Goal: Task Accomplishment & Management: Use online tool/utility

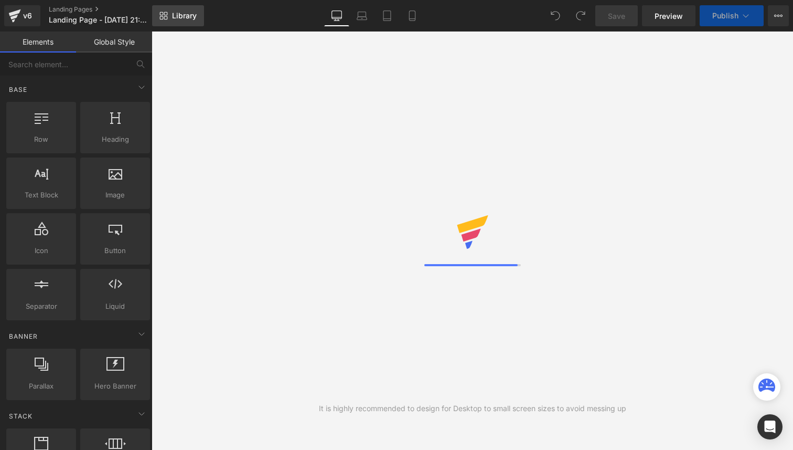
click at [180, 19] on span "Library" at bounding box center [184, 15] width 25 height 9
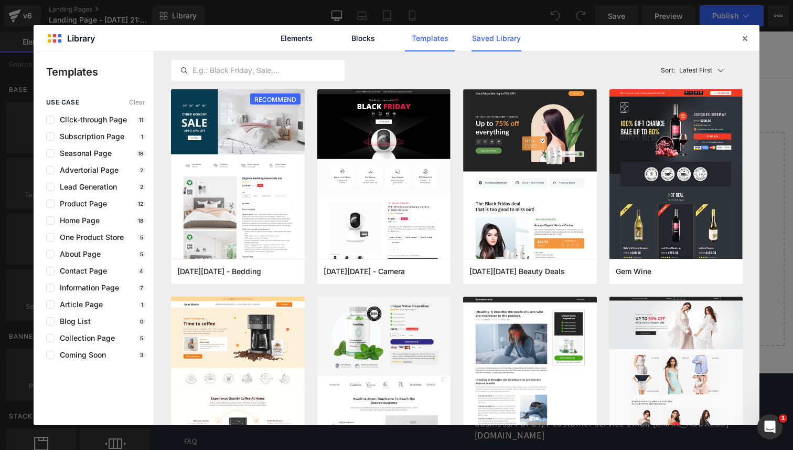
click at [512, 46] on link "Saved Library" at bounding box center [497, 38] width 50 height 26
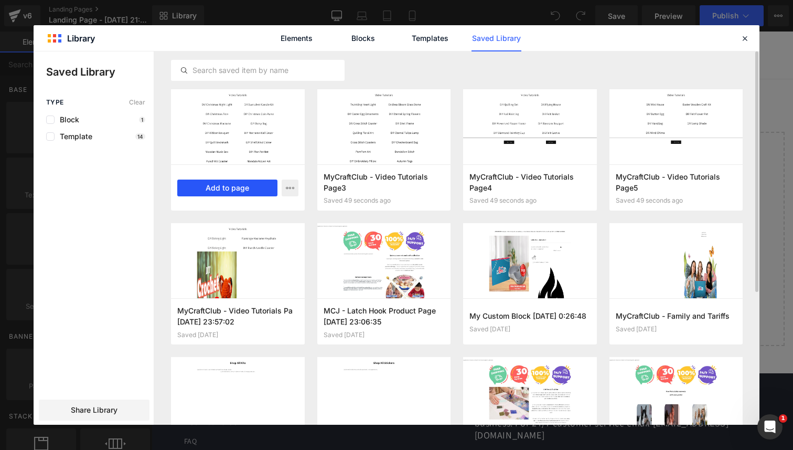
click at [224, 190] on button "Add to page" at bounding box center [227, 187] width 100 height 17
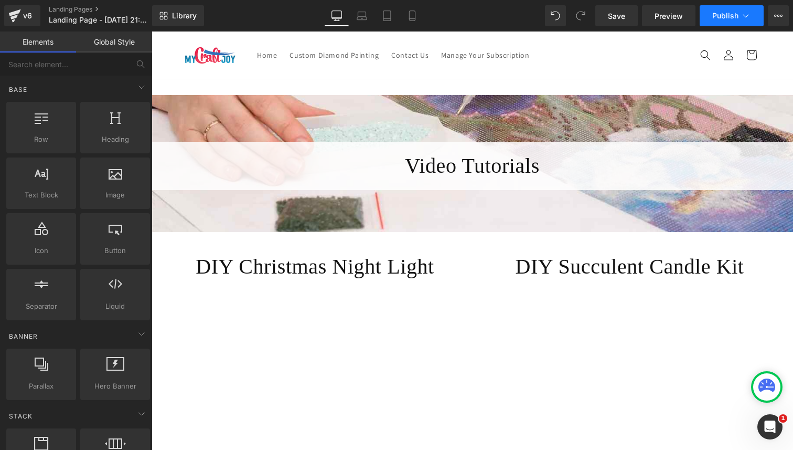
click at [747, 19] on icon at bounding box center [746, 15] width 10 height 10
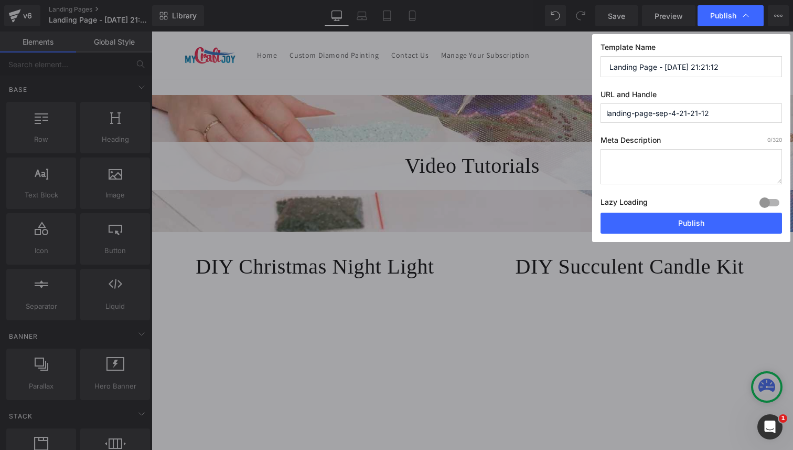
click at [722, 64] on input "Landing Page - Sep 4, 21:21:12" at bounding box center [692, 66] width 182 height 21
paste input "Video Tutorials - Page 1"
type input "Video Tutorials - Page 2"
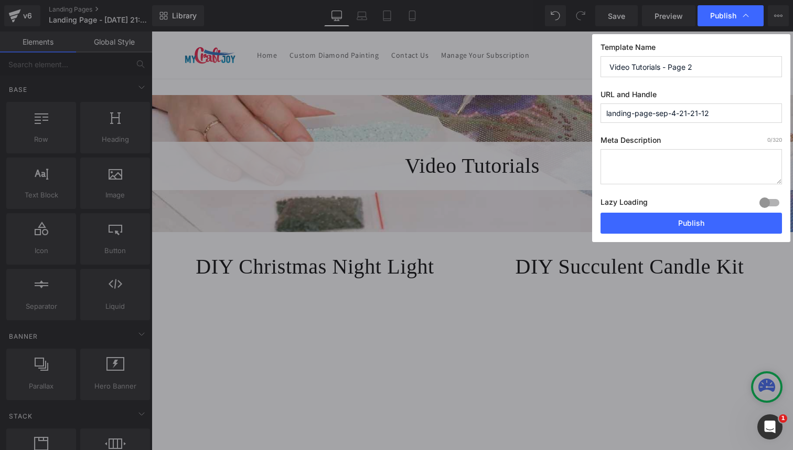
click at [714, 110] on input "landing-page-sep-4-21-21-12" at bounding box center [692, 112] width 182 height 19
click at [705, 58] on input "Video Tutorials - Page 2" at bounding box center [692, 66] width 182 height 21
click at [702, 68] on input "Video Tutorials - Page 2" at bounding box center [692, 66] width 182 height 21
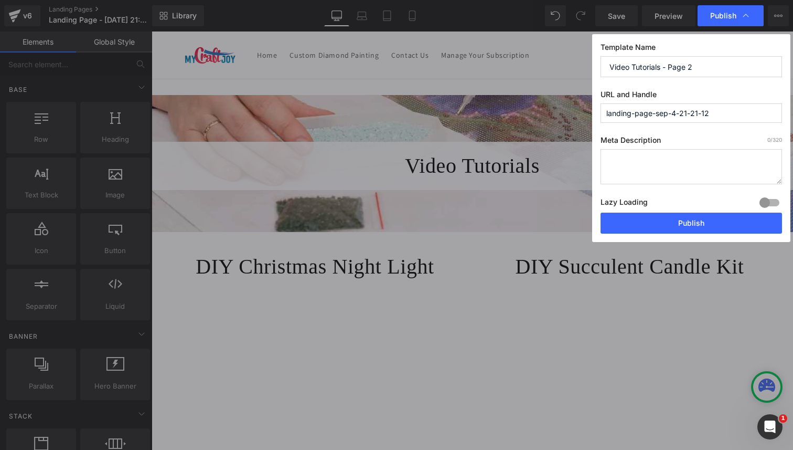
click at [702, 68] on input "Video Tutorials - Page 2" at bounding box center [692, 66] width 182 height 21
click at [700, 114] on input "landing-page-sep-4-21-21-12" at bounding box center [692, 112] width 182 height 19
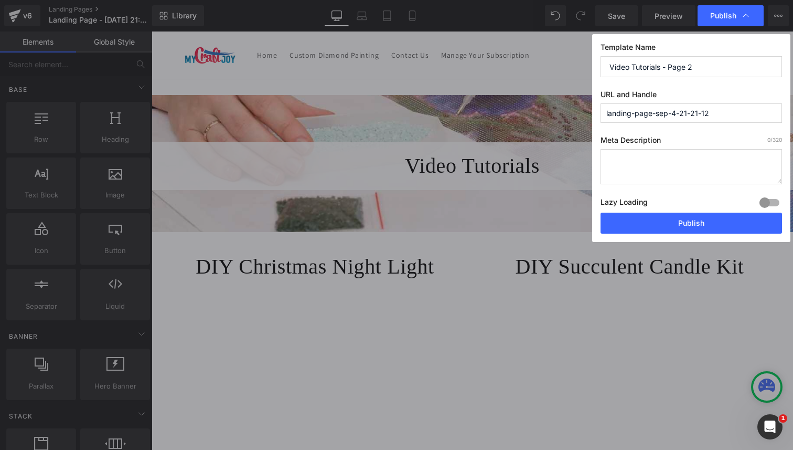
paste input "Video Tutorials - Page"
click at [663, 115] on input "video-tutorials---page-2" at bounding box center [692, 112] width 182 height 19
type input "video-tutorials-page-2"
click at [724, 134] on div "Template Name Video Tutorials - Page 2 URL and Handle video-tutorials-page-2 Me…" at bounding box center [691, 138] width 198 height 208
click at [721, 222] on button "Publish" at bounding box center [692, 222] width 182 height 21
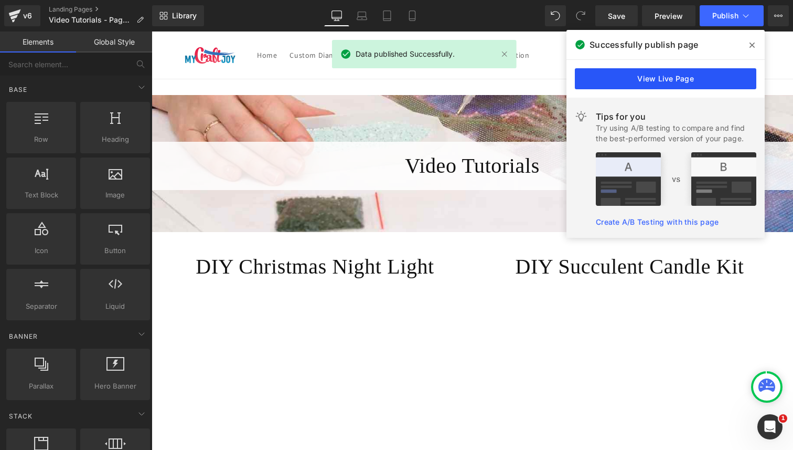
click at [696, 84] on link "View Live Page" at bounding box center [666, 78] width 182 height 21
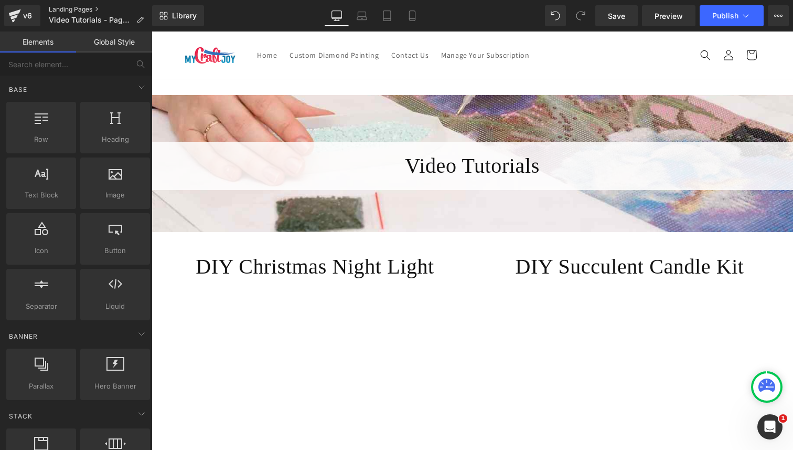
click at [73, 8] on link "Landing Pages" at bounding box center [100, 9] width 103 height 8
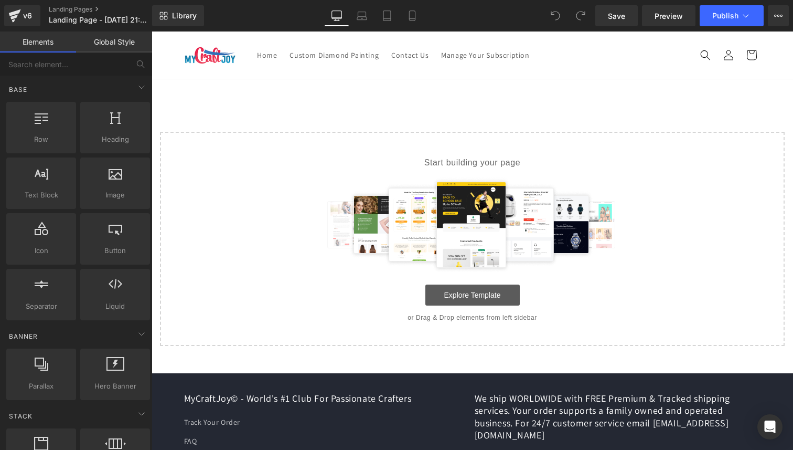
drag, startPoint x: 457, startPoint y: 298, endPoint x: 463, endPoint y: 289, distance: 10.8
click at [457, 298] on link "Explore Template" at bounding box center [472, 294] width 94 height 21
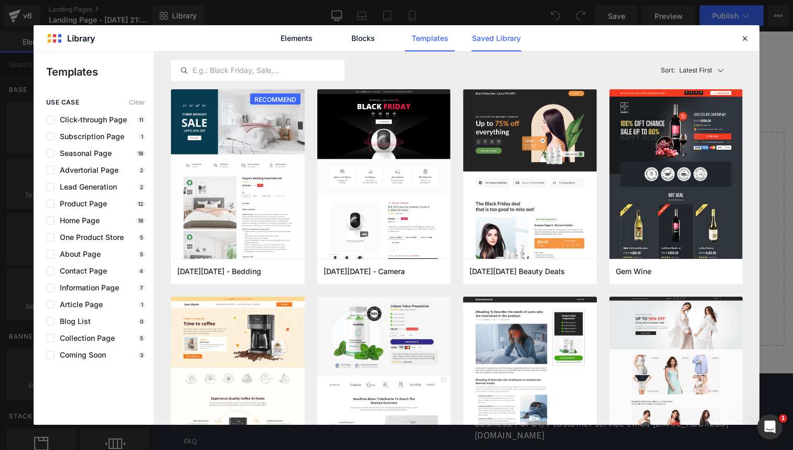
click at [484, 41] on link "Saved Library" at bounding box center [497, 38] width 50 height 26
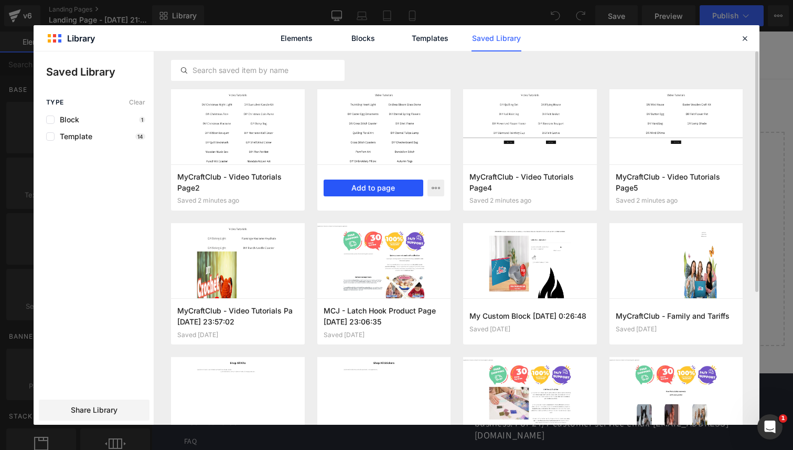
click at [369, 189] on button "Add to page" at bounding box center [374, 187] width 100 height 17
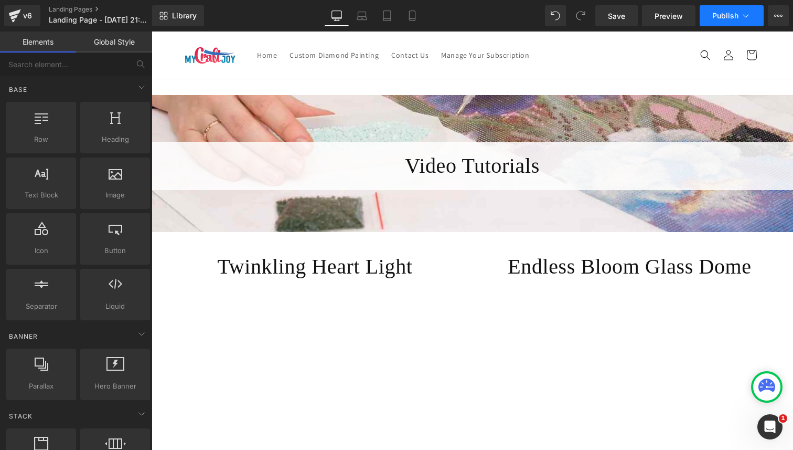
click at [724, 15] on span "Publish" at bounding box center [725, 16] width 26 height 8
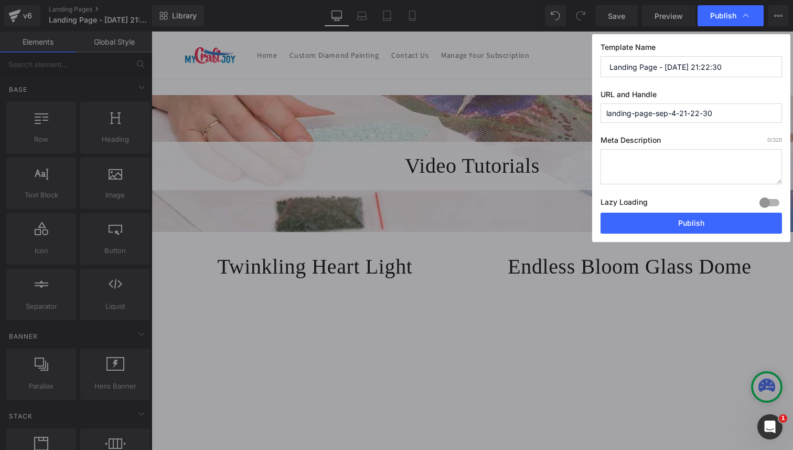
click at [710, 70] on input "Landing Page - Sep 4, 21:22:30" at bounding box center [692, 66] width 182 height 21
paste input "Video Tutorials - Page 2"
type input "Video Tutorials - Page 3"
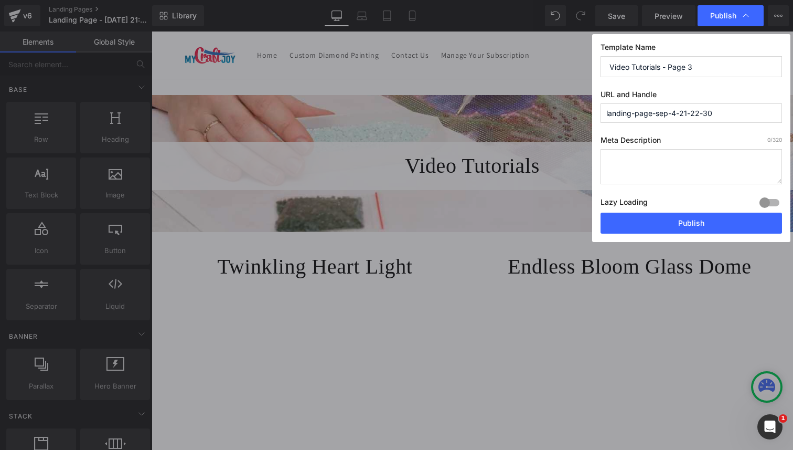
click at [713, 114] on input "landing-page-sep-4-21-22-30" at bounding box center [692, 112] width 182 height 19
paste input "Video Tutorials - Page 2"
type input "video-tutorials-page-3"
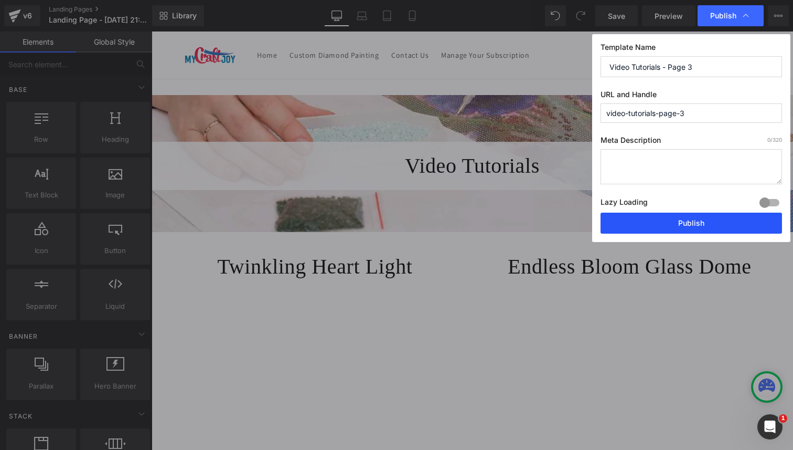
drag, startPoint x: 700, startPoint y: 222, endPoint x: 548, endPoint y: 191, distance: 154.9
click at [700, 222] on button "Publish" at bounding box center [692, 222] width 182 height 21
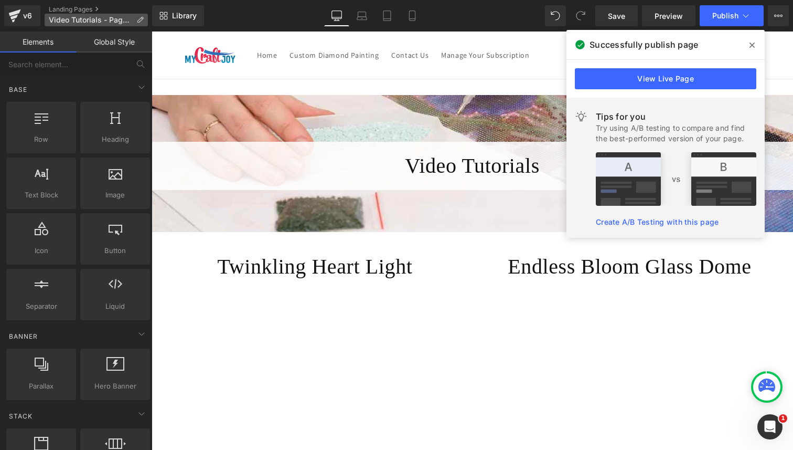
click at [140, 18] on icon at bounding box center [139, 19] width 7 height 7
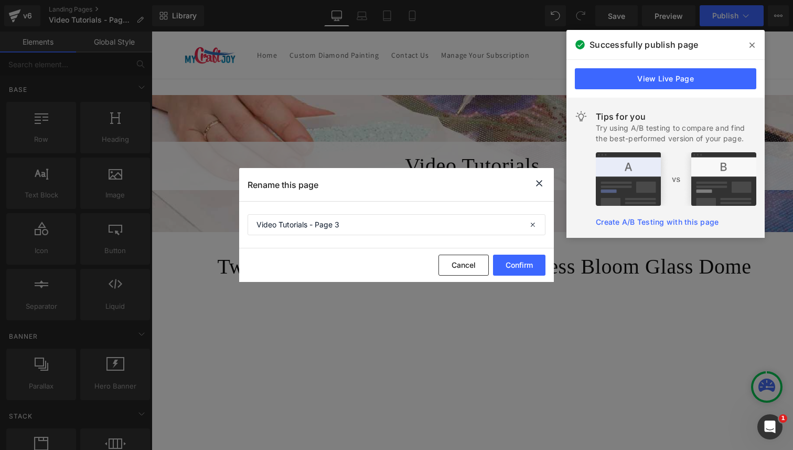
click at [541, 180] on icon at bounding box center [539, 183] width 13 height 13
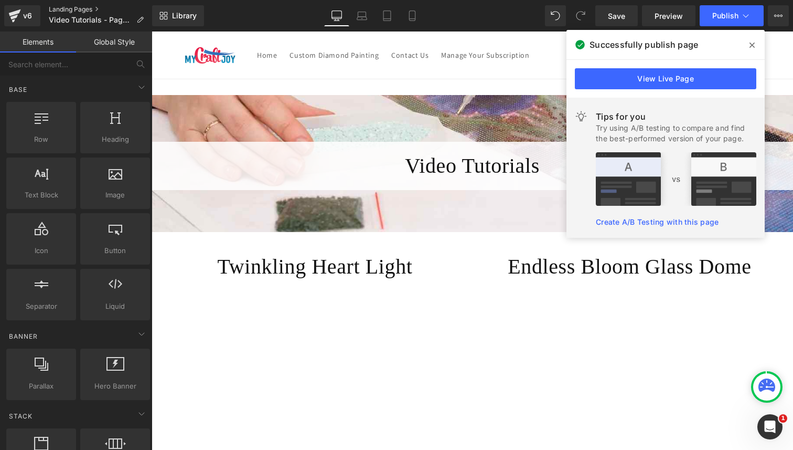
click at [59, 9] on link "Landing Pages" at bounding box center [100, 9] width 103 height 8
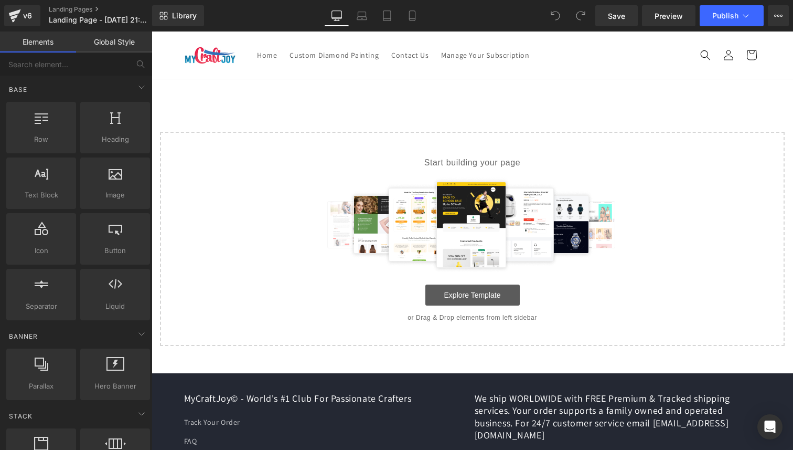
drag, startPoint x: 468, startPoint y: 293, endPoint x: 487, endPoint y: 289, distance: 19.3
click at [468, 293] on link "Explore Template" at bounding box center [472, 294] width 94 height 21
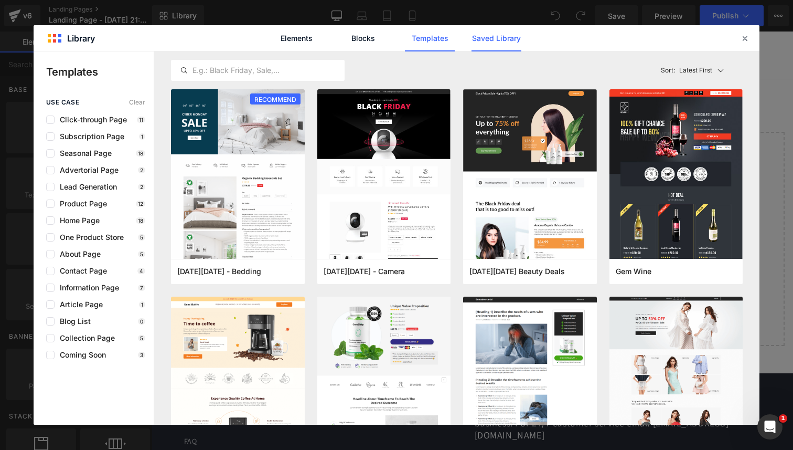
click at [489, 37] on link "Saved Library" at bounding box center [497, 38] width 50 height 26
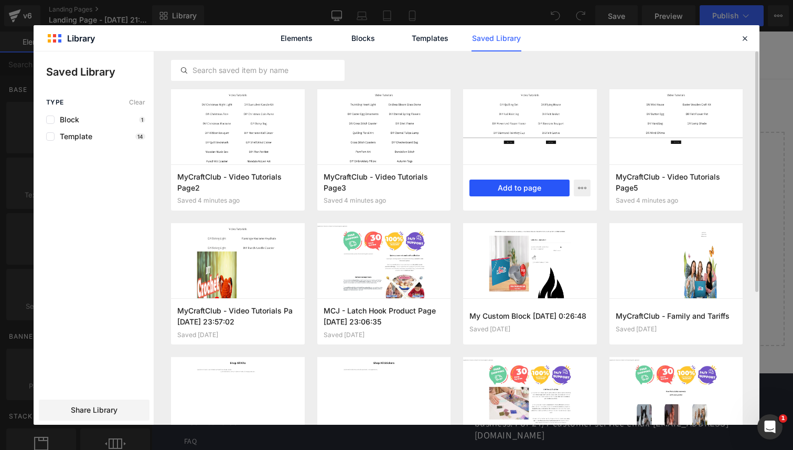
click at [531, 194] on button "Add to page" at bounding box center [520, 187] width 100 height 17
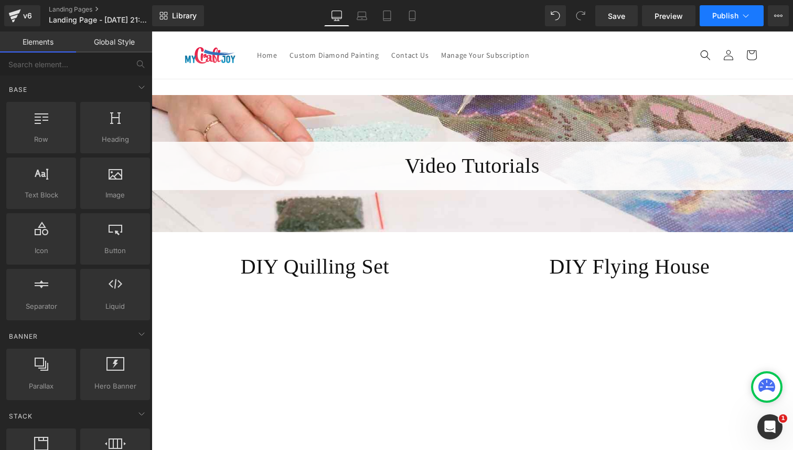
click at [742, 16] on icon at bounding box center [746, 15] width 10 height 10
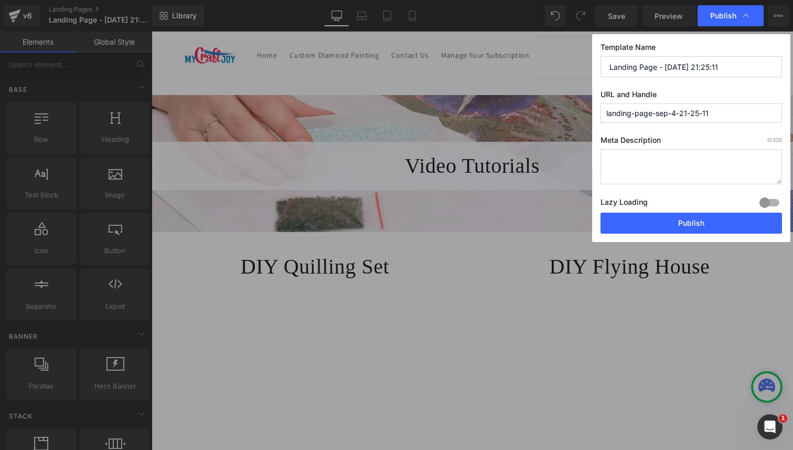
click at [736, 65] on input "Landing Page - Sep 4, 21:25:11" at bounding box center [692, 66] width 182 height 21
paste input "Video Tutorials - Page 2"
type input "Video Tutorials - Page 4"
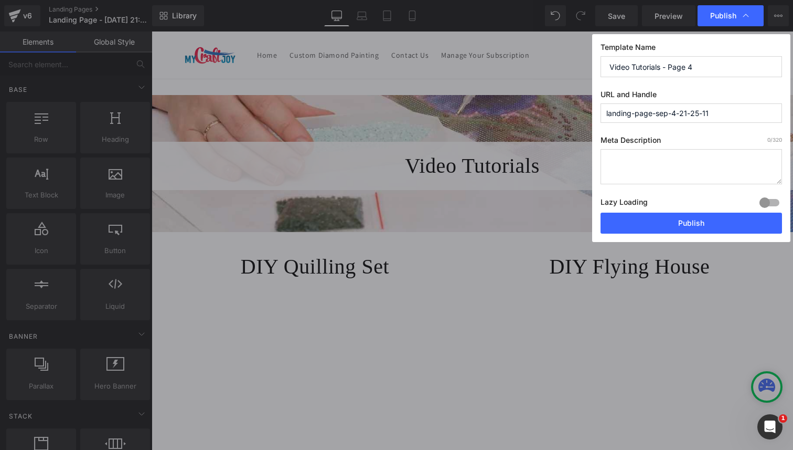
click at [743, 112] on input "landing-page-sep-4-21-25-11" at bounding box center [692, 112] width 182 height 19
paste input "Video Tutorials - Page 2"
click at [660, 111] on input "video-tutorials---page-4" at bounding box center [692, 112] width 182 height 19
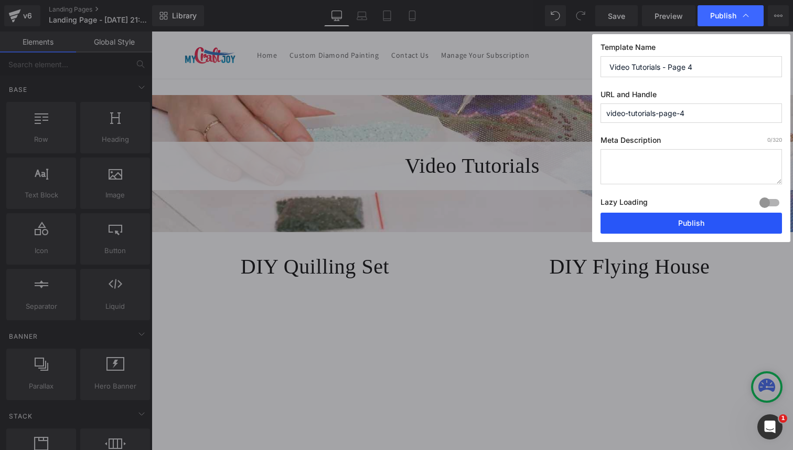
type input "video-tutorials-page-4"
click at [710, 218] on button "Publish" at bounding box center [692, 222] width 182 height 21
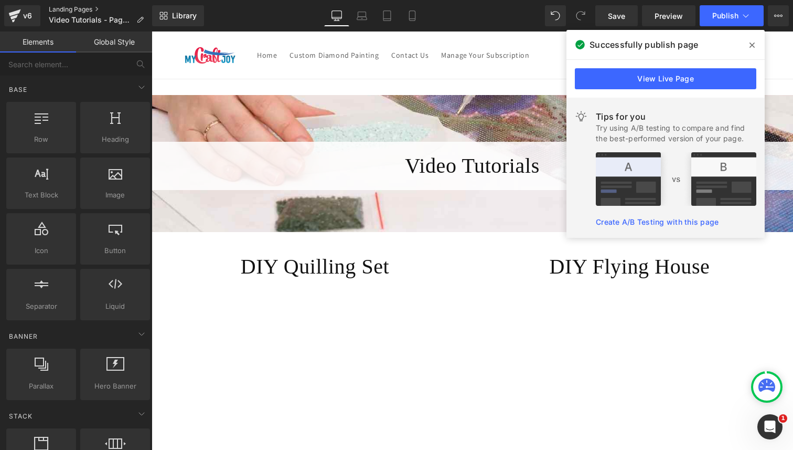
click at [59, 6] on link "Landing Pages" at bounding box center [100, 9] width 103 height 8
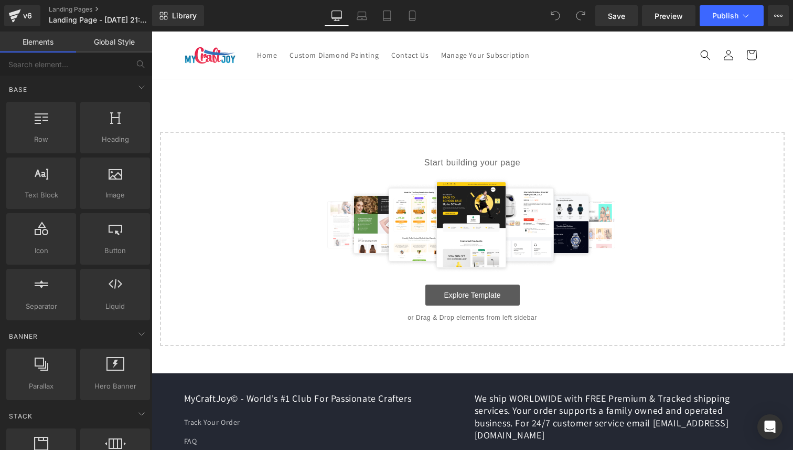
click at [449, 293] on link "Explore Template" at bounding box center [472, 294] width 94 height 21
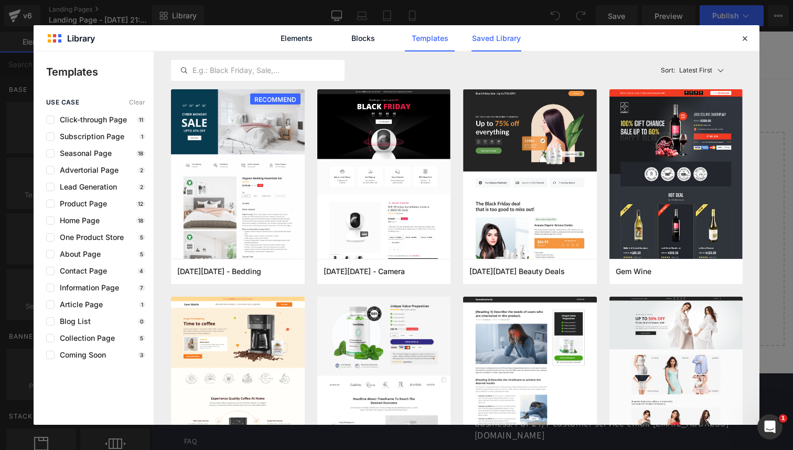
click at [475, 38] on link "Saved Library" at bounding box center [497, 38] width 50 height 26
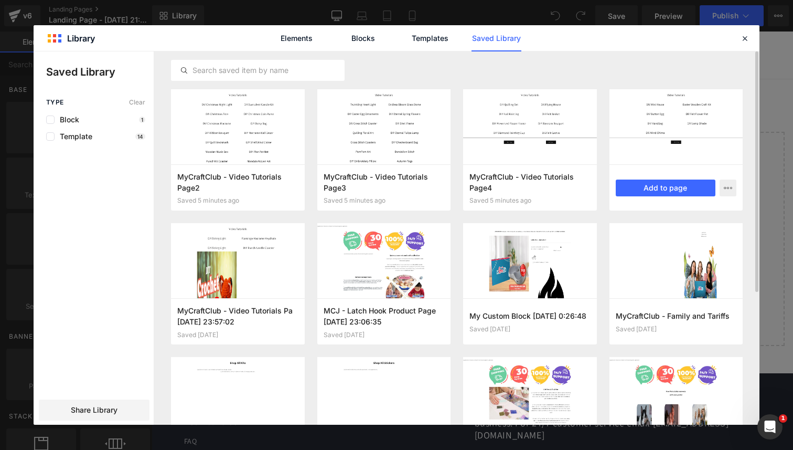
click at [638, 137] on div at bounding box center [677, 126] width 134 height 75
click at [654, 187] on button "Add to page" at bounding box center [666, 187] width 100 height 17
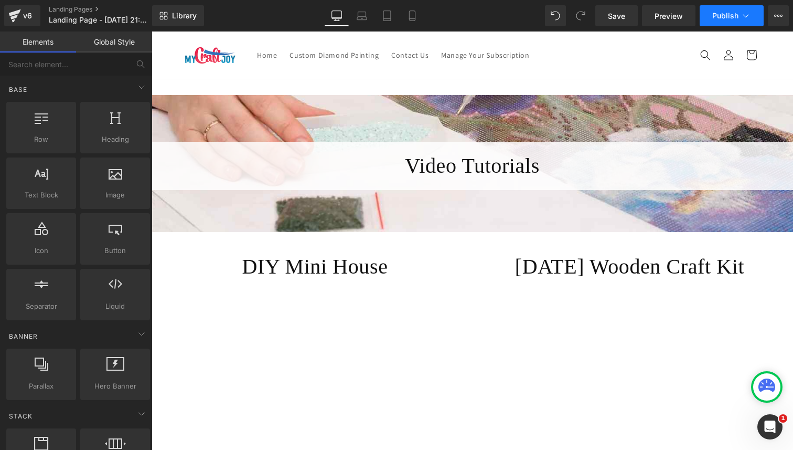
click at [741, 17] on icon at bounding box center [746, 15] width 10 height 10
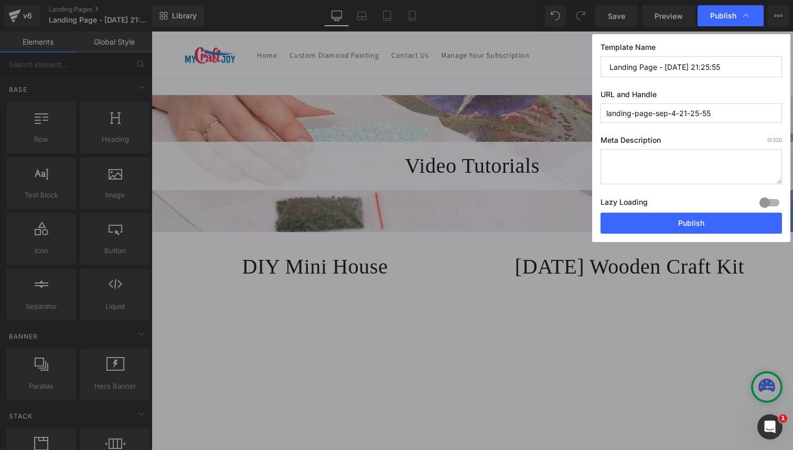
click at [732, 62] on input "Landing Page - Sep 4, 21:25:55" at bounding box center [692, 66] width 182 height 21
paste input "Video Tutorials - Page 2"
type input "Video Tutorials - Page 5"
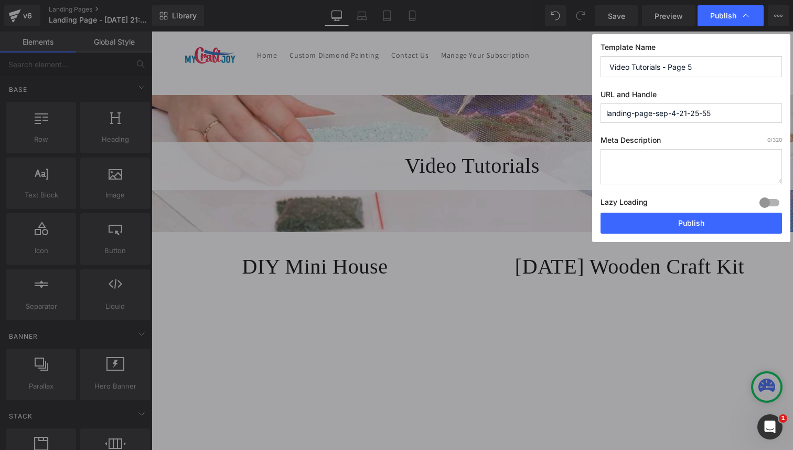
click at [733, 112] on input "landing-page-sep-4-21-25-55" at bounding box center [692, 112] width 182 height 19
paste input "Video Tutorials - Page 2"
type input "video-tutorials-page-5"
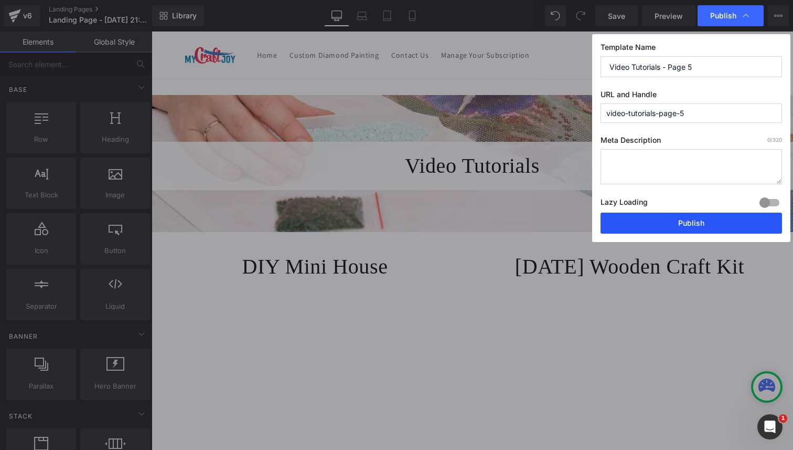
click at [712, 220] on button "Publish" at bounding box center [692, 222] width 182 height 21
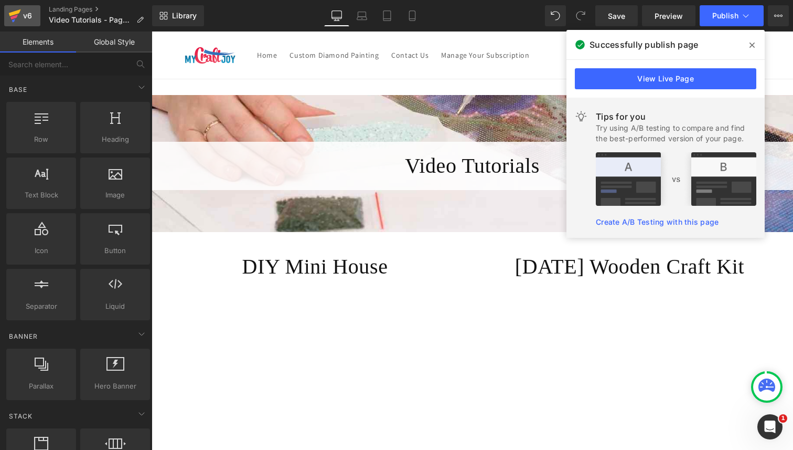
click at [22, 15] on div "v6" at bounding box center [27, 16] width 13 height 14
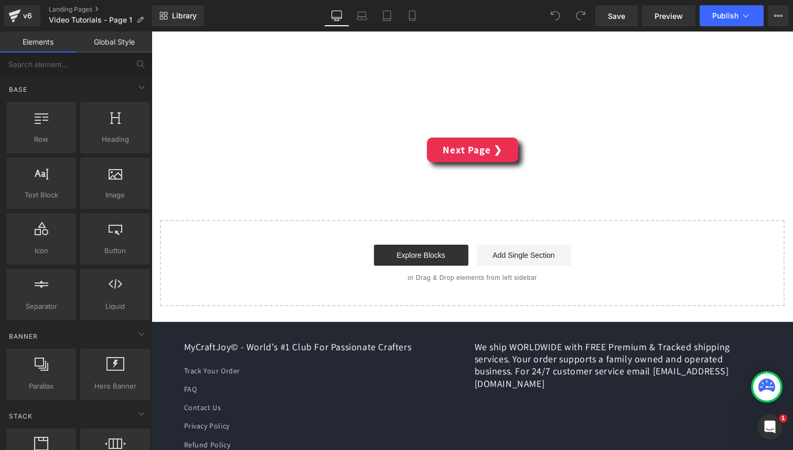
scroll to position [4286, 0]
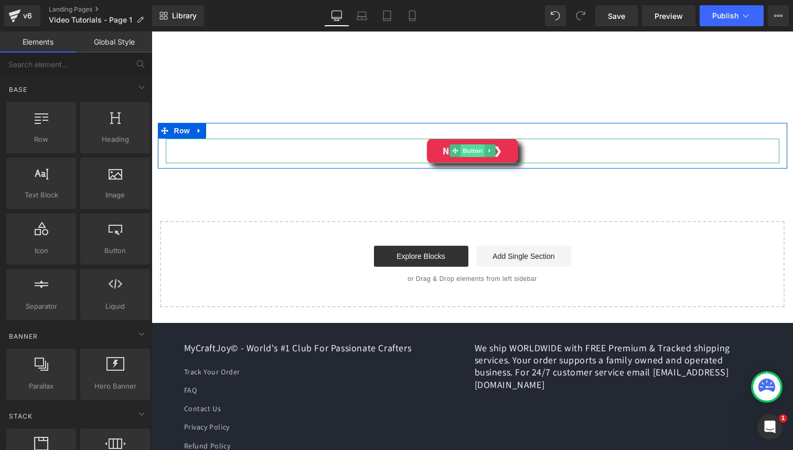
click at [468, 148] on span "Button" at bounding box center [473, 150] width 24 height 13
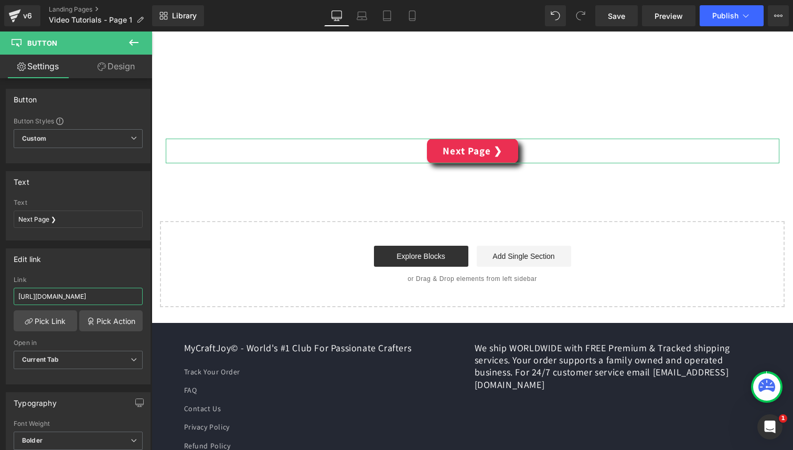
scroll to position [0, 78]
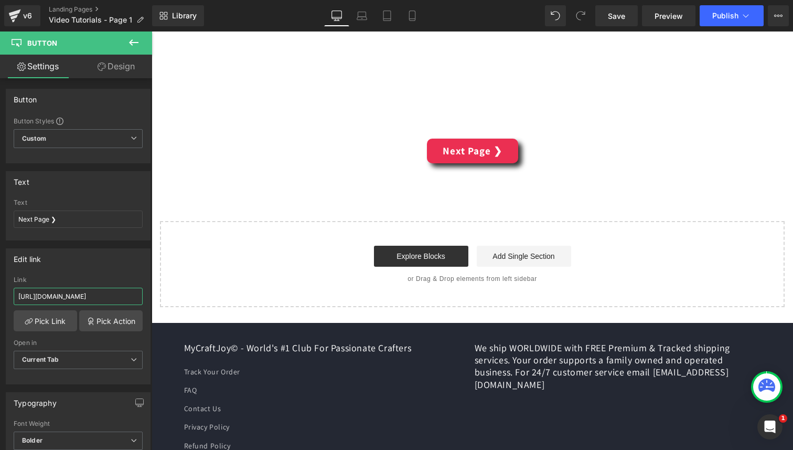
drag, startPoint x: 238, startPoint y: 327, endPoint x: 213, endPoint y: 299, distance: 37.9
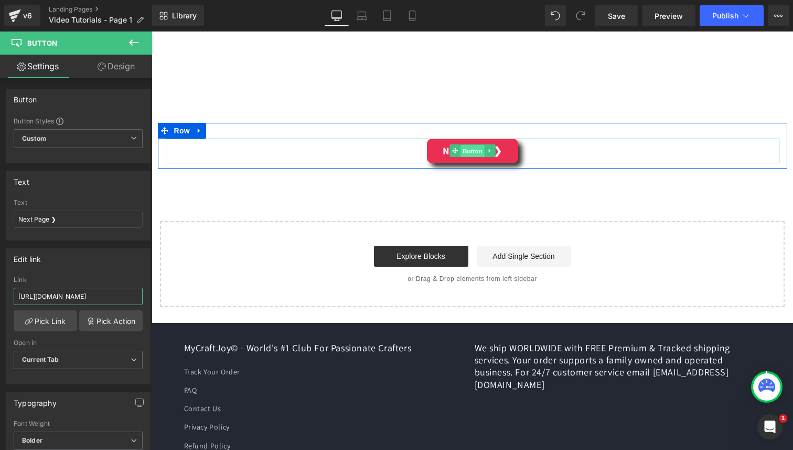
click at [472, 151] on span "Button" at bounding box center [473, 151] width 24 height 13
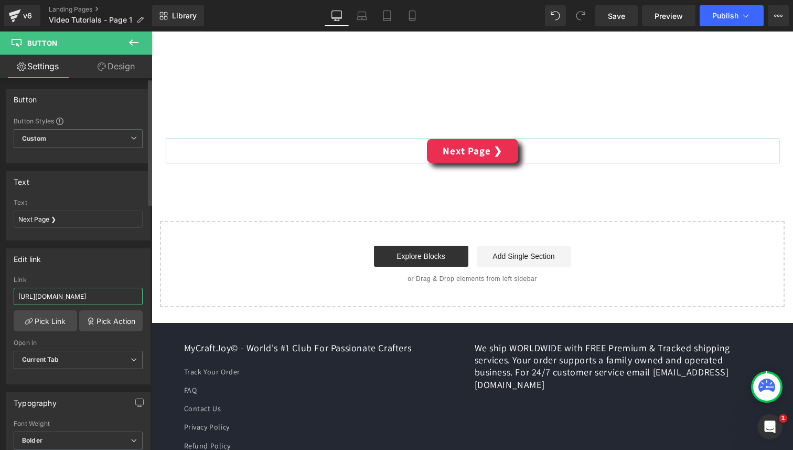
click at [94, 296] on input "https://mycraftjoy.com/pages/mycraftclub-video-tutorials-page2" at bounding box center [78, 295] width 129 height 17
paste input "video-tutorials-page-"
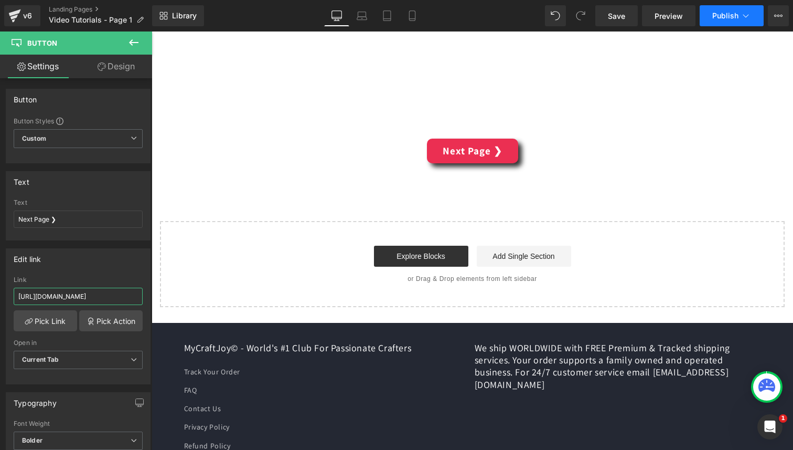
type input "https://mycraftjoy.com/pages/video-tutorials-page-2"
click at [732, 13] on span "Publish" at bounding box center [725, 16] width 26 height 8
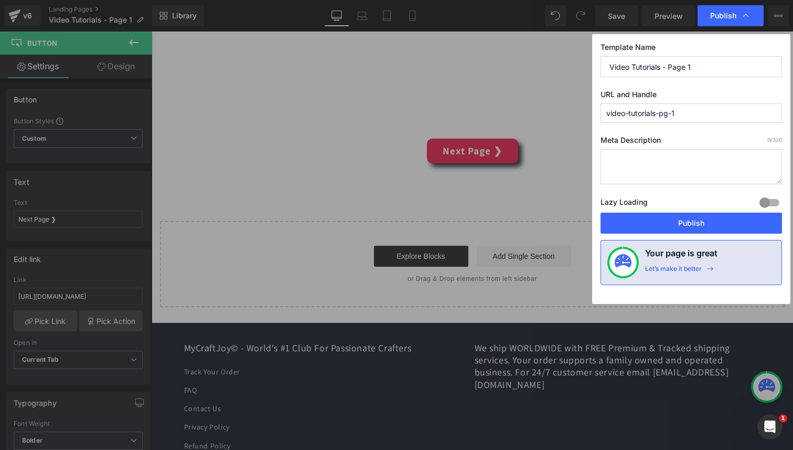
click at [690, 114] on input "video-tutorials-pg-1" at bounding box center [692, 112] width 182 height 19
paste input "https://mycraftjoy.com/pages/video-tutorials-page-2"
click at [647, 111] on input "httpsmycraftjoy.compagesvideo-tutorials-page-2" at bounding box center [692, 112] width 182 height 19
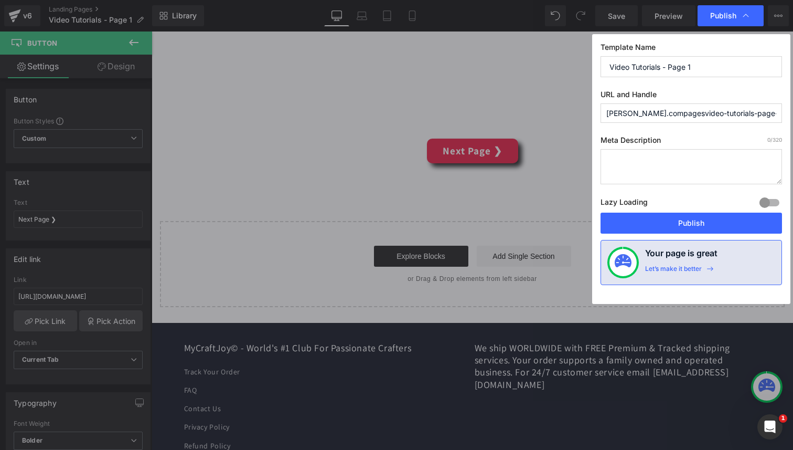
click at [647, 111] on input "httpsmycraftjoy.compagesvideo-tutorials-page-2" at bounding box center [692, 112] width 182 height 19
paste input "text"
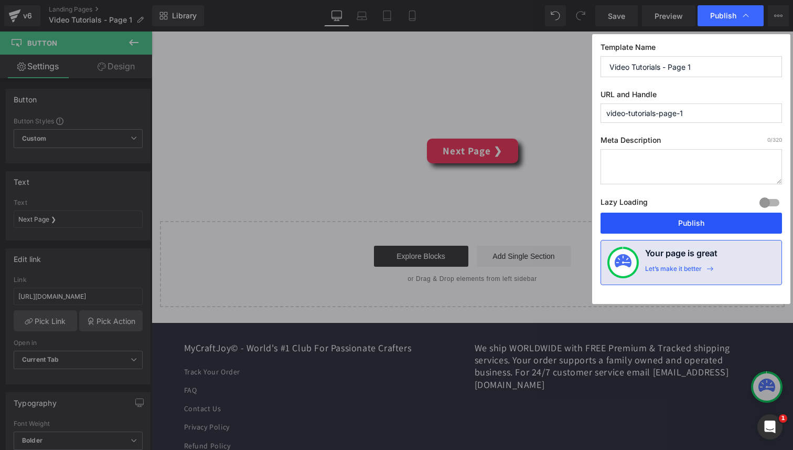
type input "video-tutorials-page-1"
click at [707, 225] on button "Publish" at bounding box center [692, 222] width 182 height 21
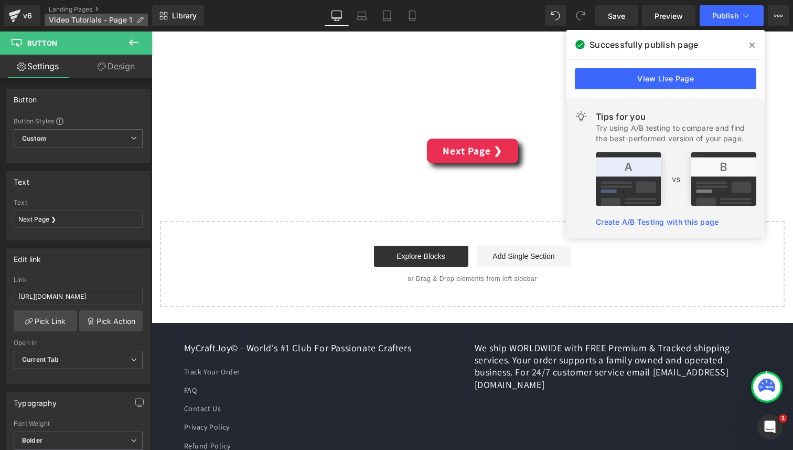
drag, startPoint x: 26, startPoint y: 14, endPoint x: 68, endPoint y: 23, distance: 42.9
click at [26, 14] on div "v6" at bounding box center [27, 16] width 13 height 14
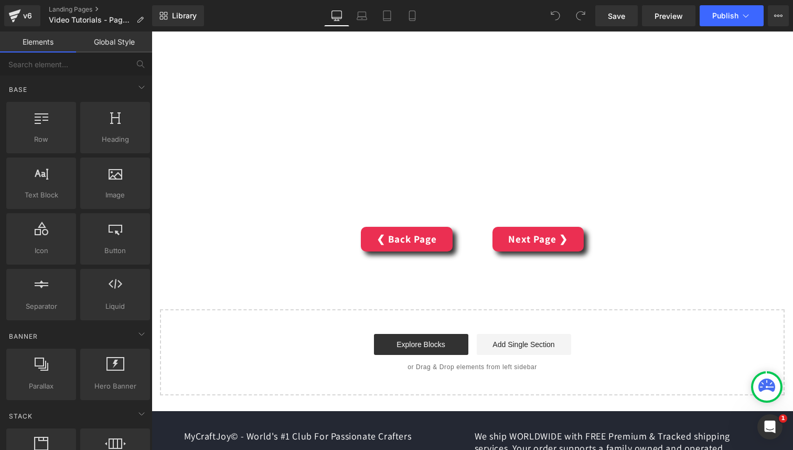
scroll to position [2080, 0]
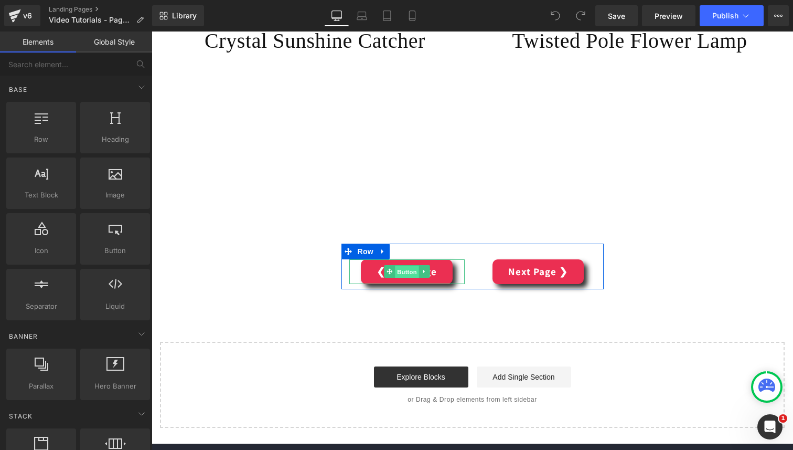
click at [405, 273] on span "Button" at bounding box center [407, 271] width 24 height 13
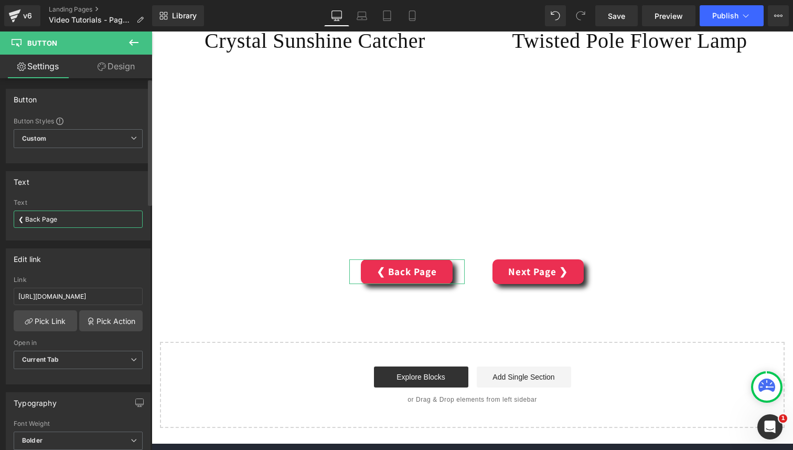
click at [31, 220] on input "❮ Back Page" at bounding box center [78, 218] width 129 height 17
type input "❮ Previous Page"
click at [60, 296] on input "[URL][DOMAIN_NAME]" at bounding box center [78, 295] width 129 height 17
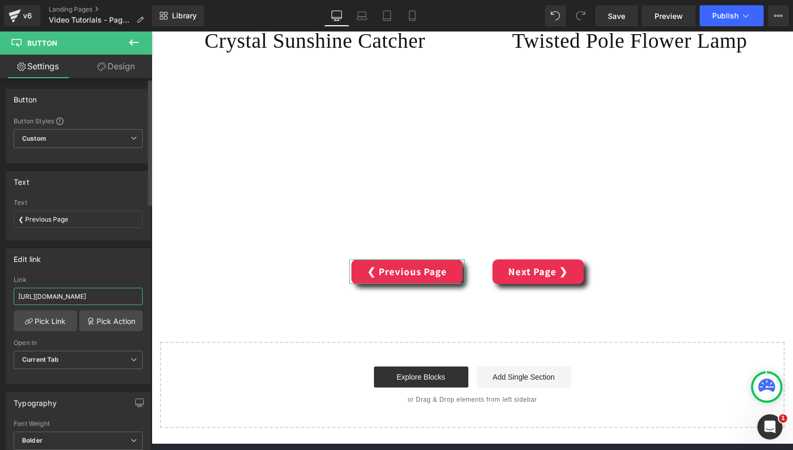
click at [60, 296] on input "[URL][DOMAIN_NAME]" at bounding box center [78, 295] width 129 height 17
paste input "pages/video-tutorials-page-1"
type input "[URL][DOMAIN_NAME]"
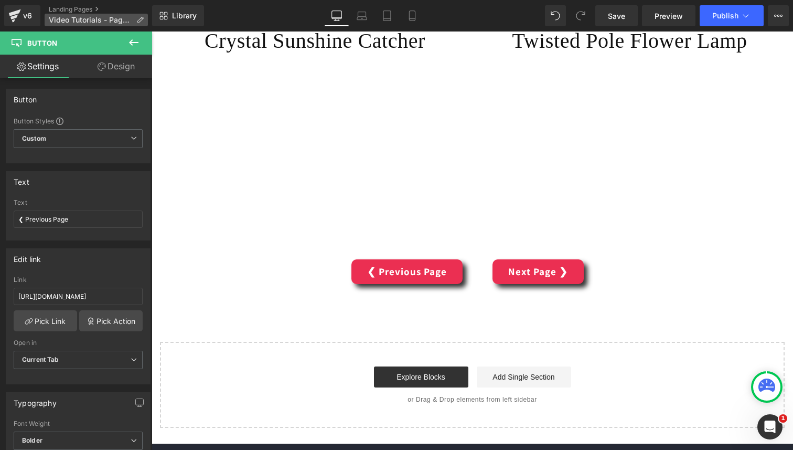
click at [141, 19] on icon at bounding box center [139, 19] width 7 height 7
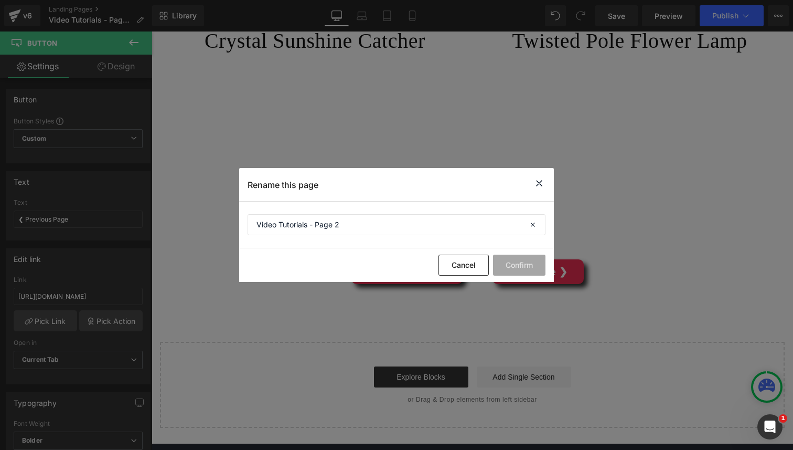
click at [536, 179] on icon at bounding box center [539, 183] width 13 height 13
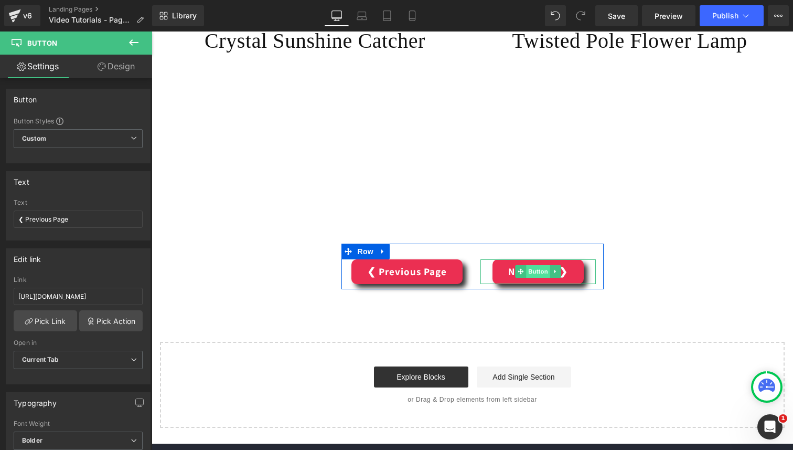
click at [542, 272] on span "Button" at bounding box center [538, 271] width 24 height 13
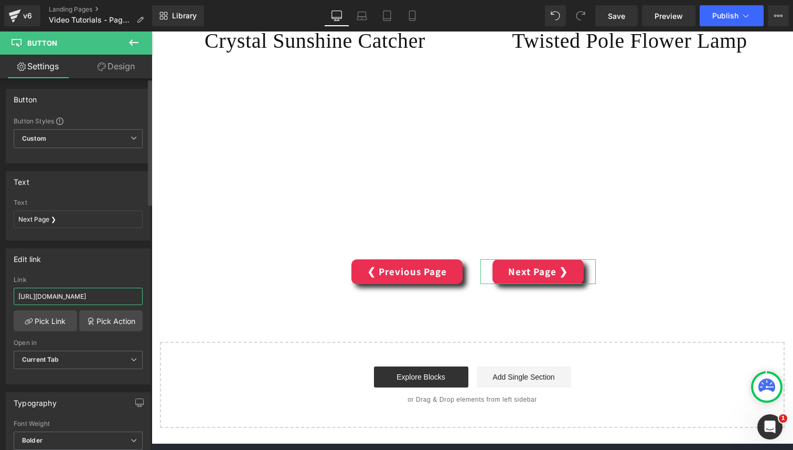
click at [128, 296] on input "[URL][DOMAIN_NAME]" at bounding box center [78, 295] width 129 height 17
paste input "video-tutorials-page-1"
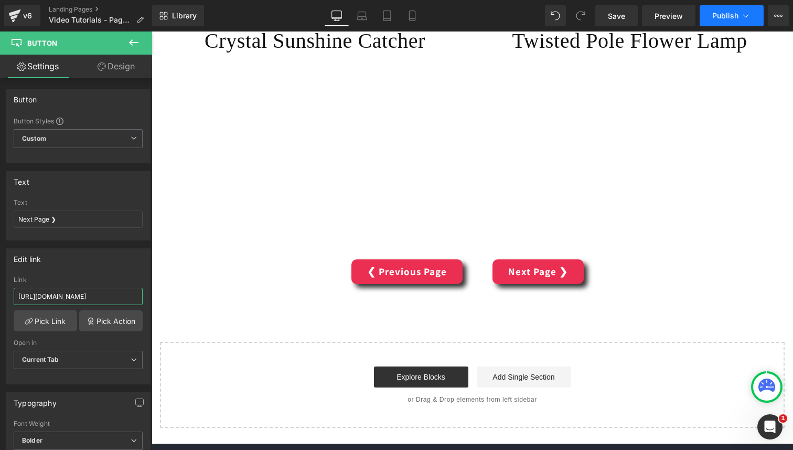
type input "[URL][DOMAIN_NAME]"
click at [741, 17] on icon at bounding box center [746, 15] width 10 height 10
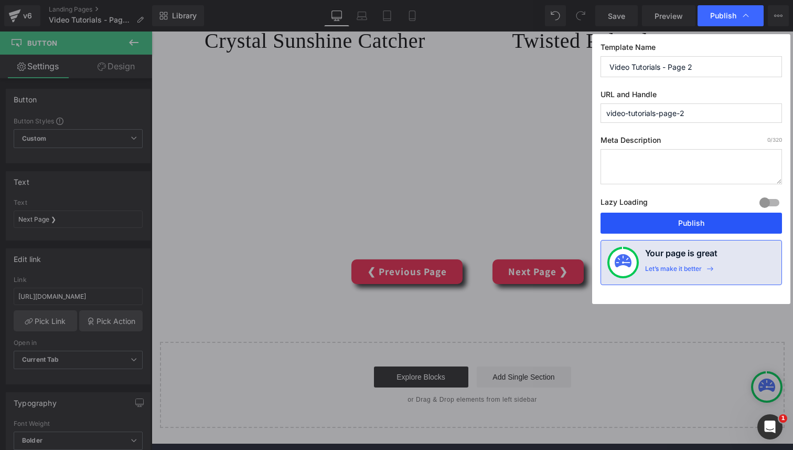
click at [684, 225] on button "Publish" at bounding box center [692, 222] width 182 height 21
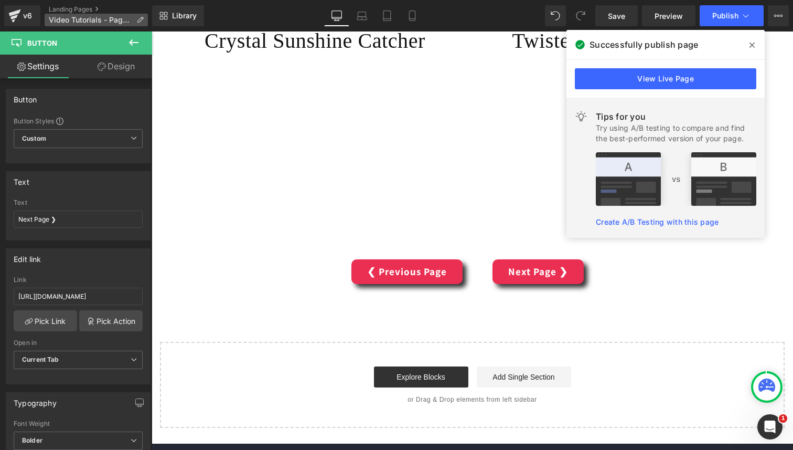
click at [143, 23] on icon at bounding box center [139, 19] width 7 height 7
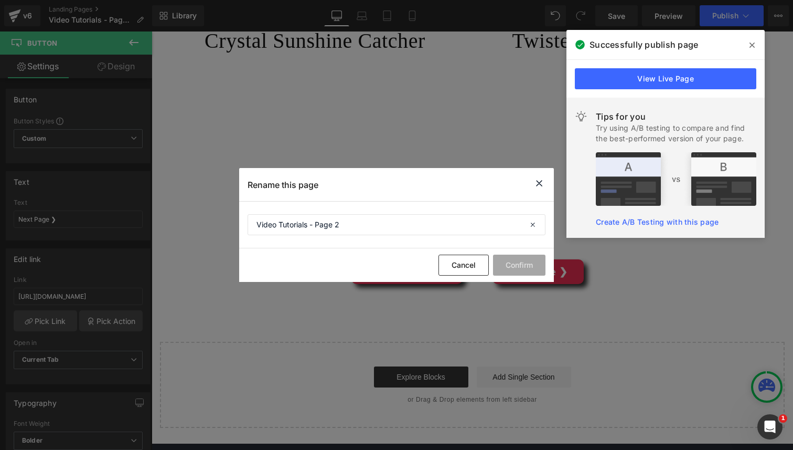
drag, startPoint x: 545, startPoint y: 183, endPoint x: 393, endPoint y: 152, distance: 154.9
click at [545, 183] on icon at bounding box center [539, 183] width 13 height 13
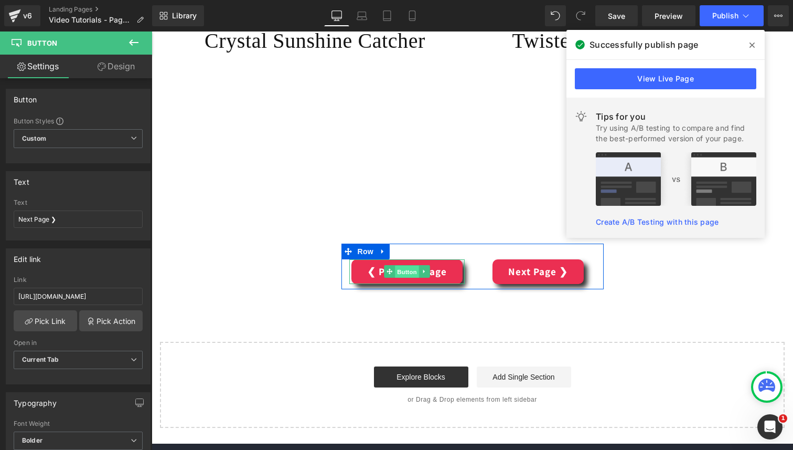
click at [417, 274] on span "Button" at bounding box center [407, 271] width 24 height 13
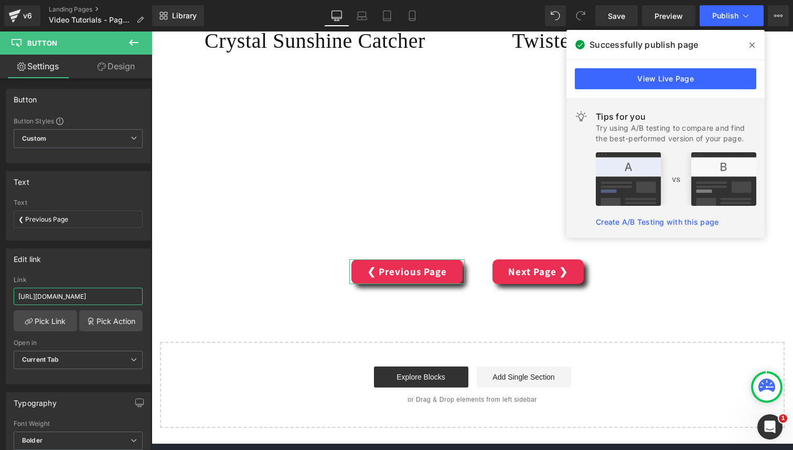
scroll to position [0, 41]
drag, startPoint x: 275, startPoint y: 331, endPoint x: 219, endPoint y: 294, distance: 67.5
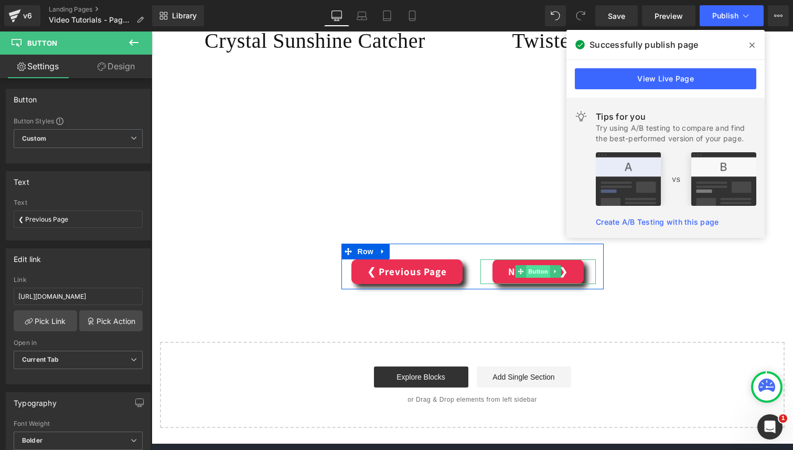
click at [533, 273] on span "Button" at bounding box center [538, 271] width 24 height 13
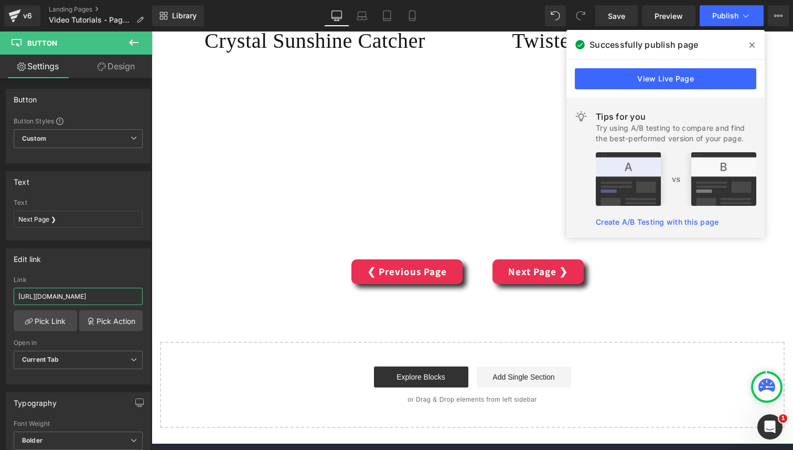
scroll to position [0, 42]
drag, startPoint x: 272, startPoint y: 327, endPoint x: 227, endPoint y: 293, distance: 56.6
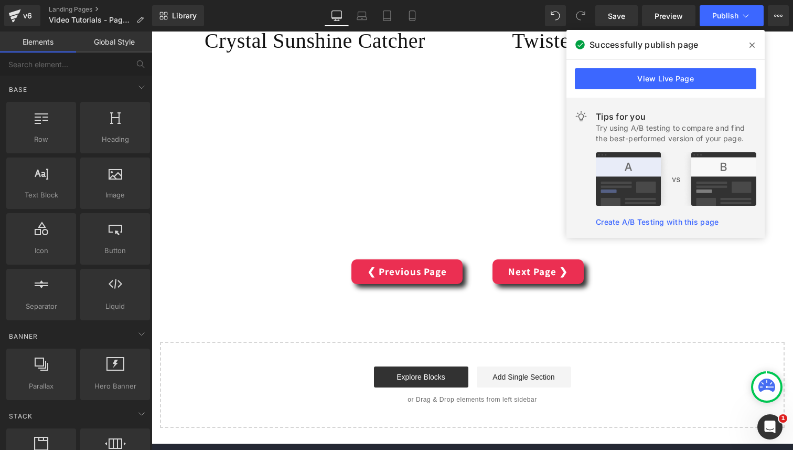
scroll to position [0, 0]
click at [140, 20] on icon at bounding box center [139, 19] width 7 height 7
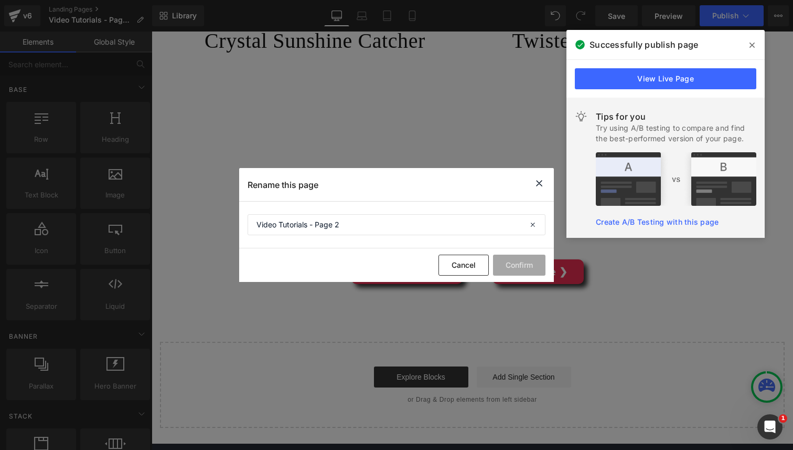
click at [540, 185] on icon at bounding box center [539, 183] width 13 height 13
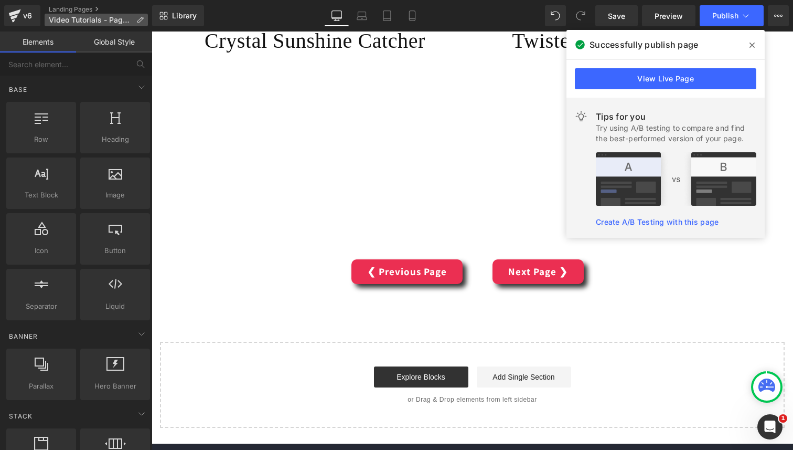
click at [139, 21] on icon at bounding box center [139, 19] width 7 height 7
drag, startPoint x: 79, startPoint y: 6, endPoint x: 101, endPoint y: 4, distance: 22.1
click at [79, 6] on link "Landing Pages" at bounding box center [100, 9] width 103 height 8
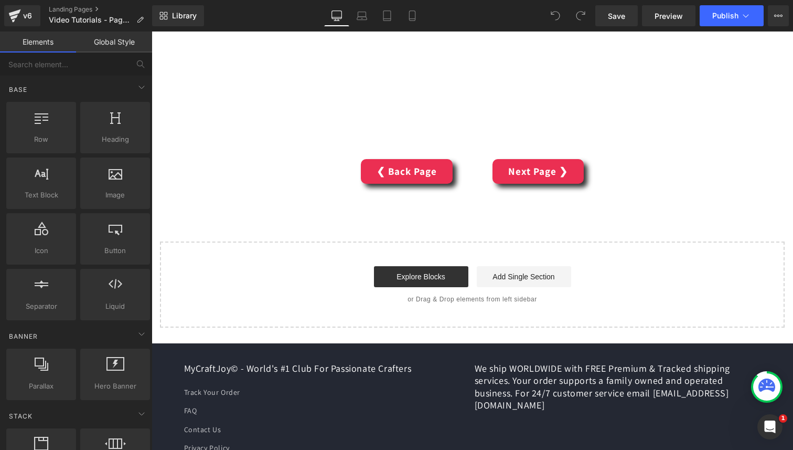
scroll to position [2051, 0]
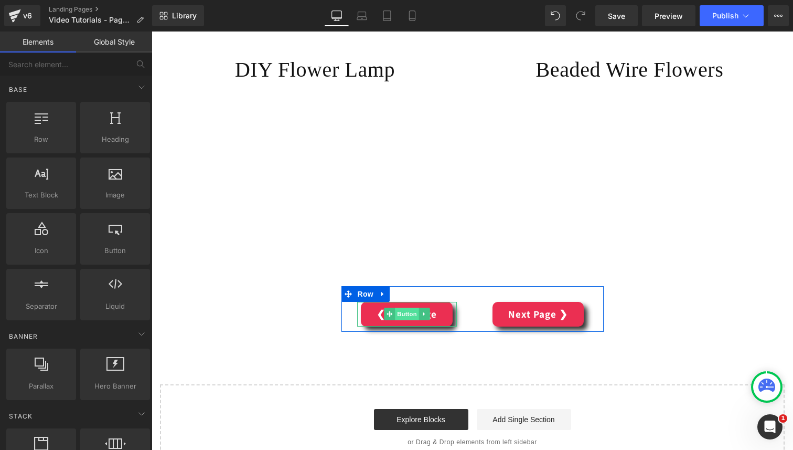
click at [408, 316] on span "Button" at bounding box center [407, 313] width 24 height 13
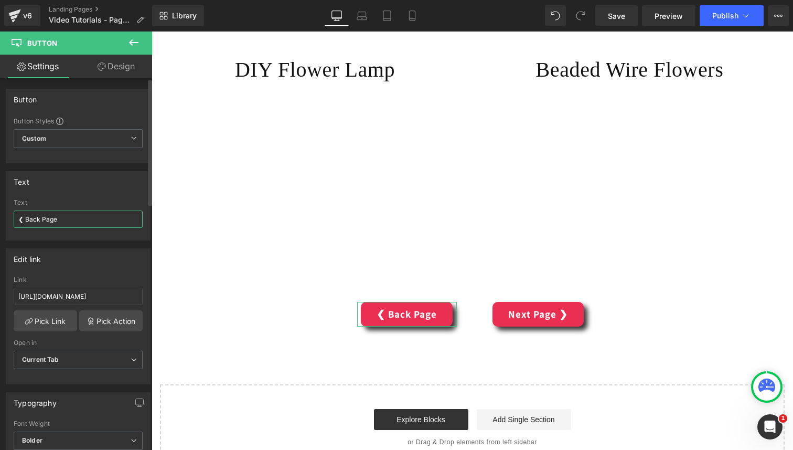
click at [27, 218] on input "❮ Back Page" at bounding box center [78, 218] width 129 height 17
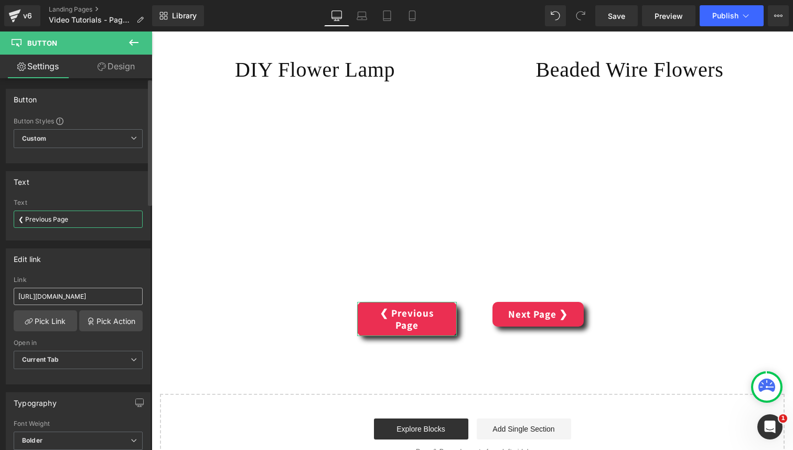
type input "❮ Previous Page"
click at [113, 295] on input "https://mycraftjoy.com/pages/mycraftclub-video-tutorials-page2" at bounding box center [78, 295] width 129 height 17
click at [112, 299] on input "https://mycraftjoy.com/pages/mycraftclub-video-tutorials-page2" at bounding box center [78, 295] width 129 height 17
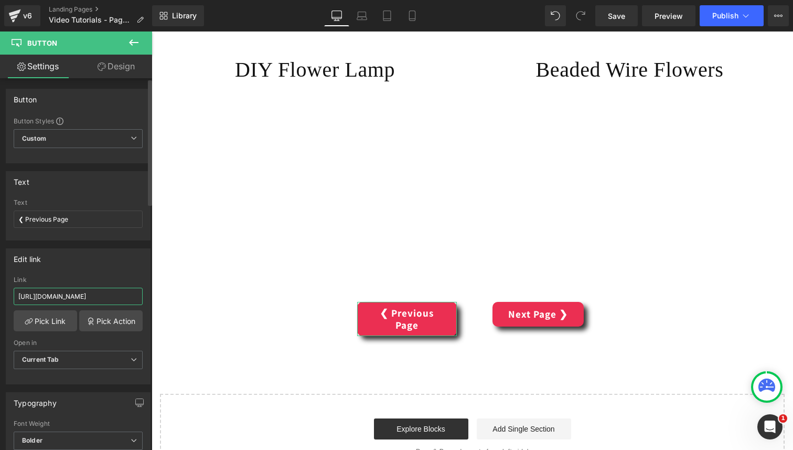
paste input "video-tutorials-page-1"
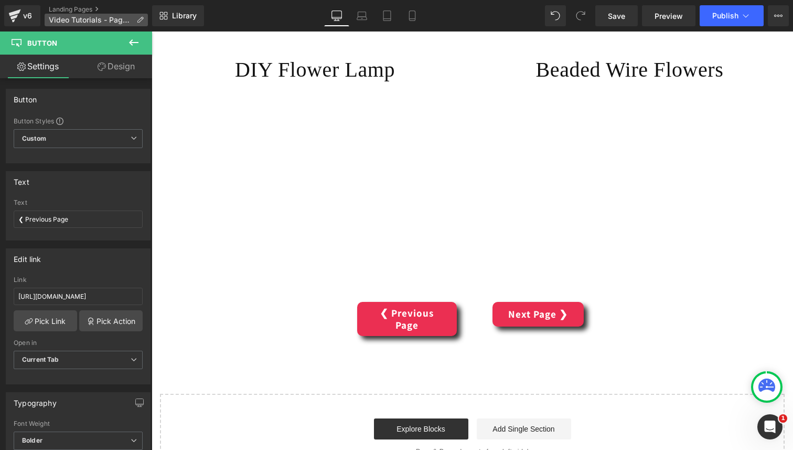
scroll to position [0, 0]
click at [138, 23] on icon at bounding box center [139, 19] width 7 height 7
click at [140, 20] on icon at bounding box center [139, 19] width 7 height 7
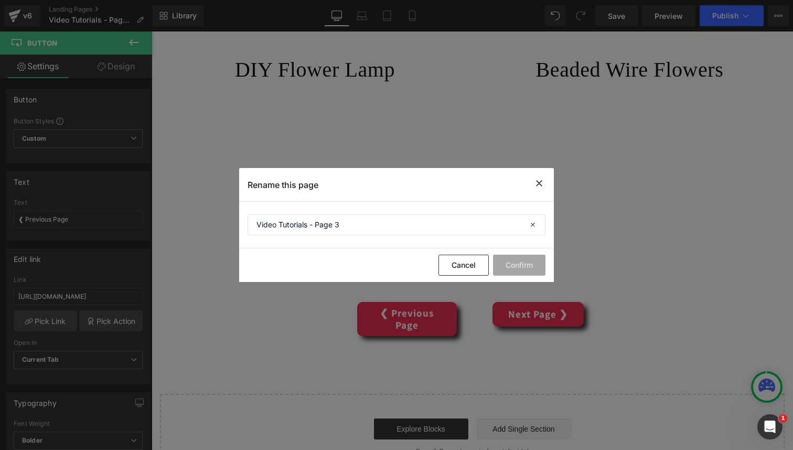
click at [544, 184] on icon at bounding box center [539, 183] width 13 height 13
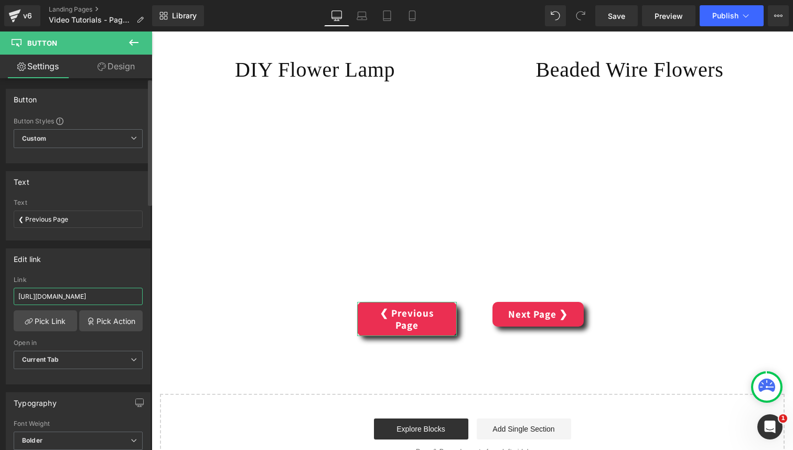
click at [119, 292] on input "https://mycraftjoy.com/pages/video-tutorials-page-" at bounding box center [78, 295] width 129 height 17
paste input "1"
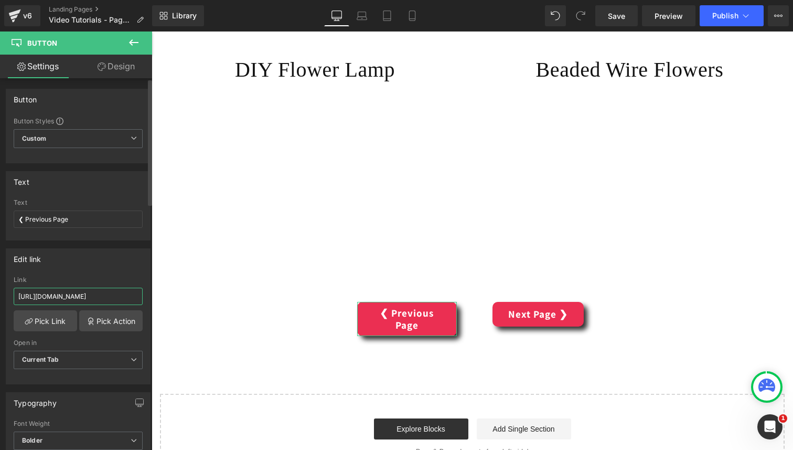
type input "[URL][DOMAIN_NAME]"
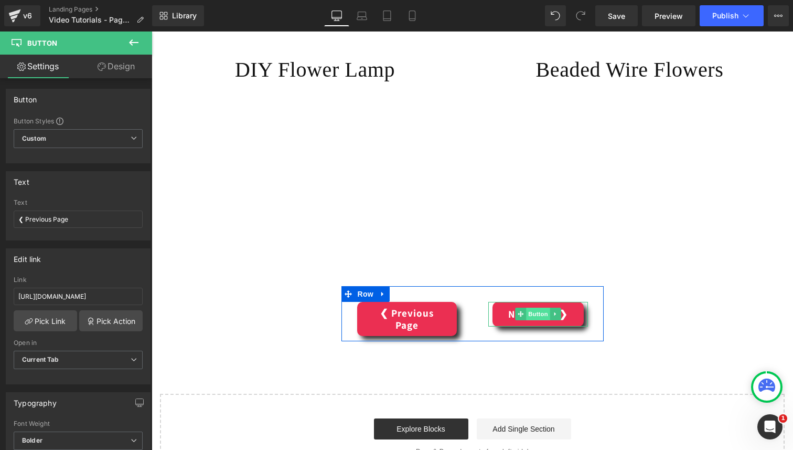
click at [540, 315] on span "Button" at bounding box center [538, 313] width 24 height 13
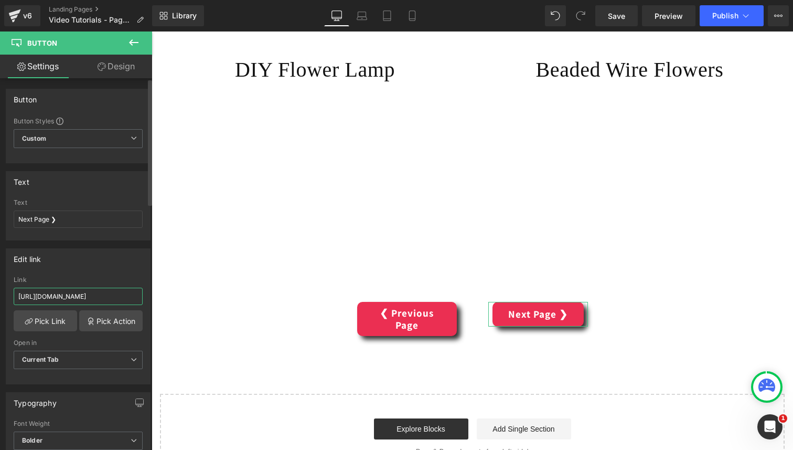
click at [106, 297] on input "https://mycraftjoy.com/pages/mycraftclub-video-tutorials-page-4?_ab=0&key=17198…" at bounding box center [78, 295] width 129 height 17
paste input "video-tutorials-page-1"
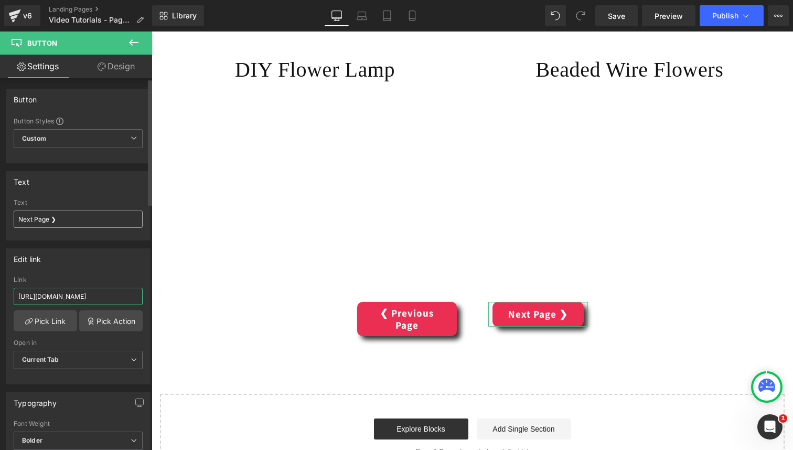
type input "https://mycraftjoy.com/pages/video-tutorials-page-4"
click at [37, 218] on input "Next Page ❯" at bounding box center [78, 218] width 129 height 17
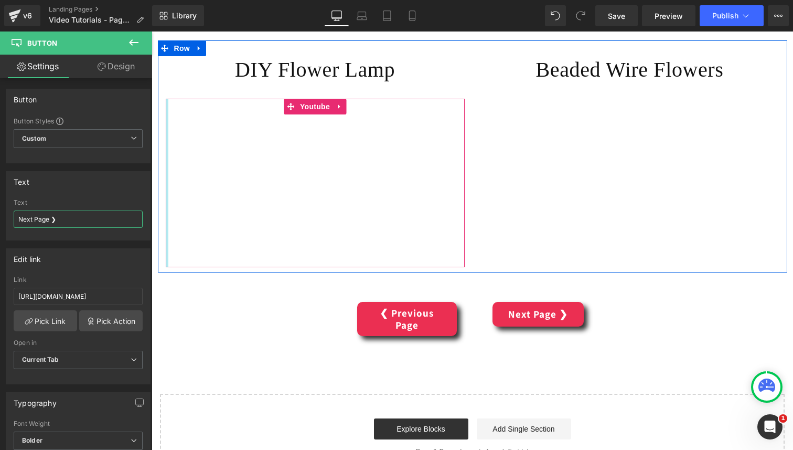
type input "Next ❯"
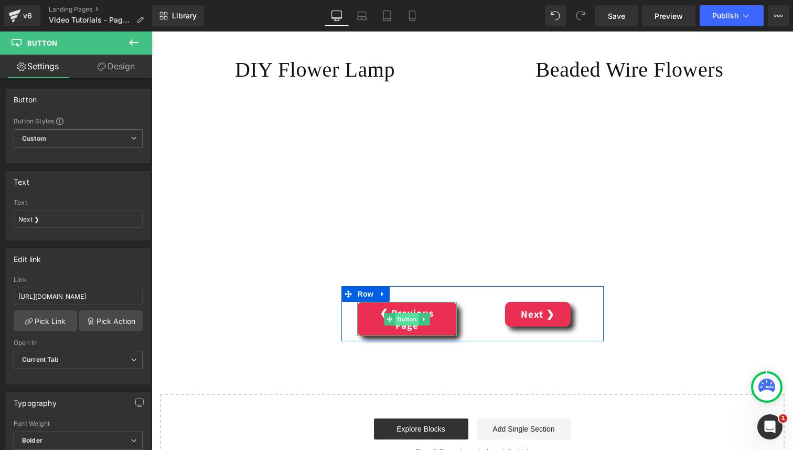
click at [414, 317] on span "Button" at bounding box center [407, 319] width 24 height 13
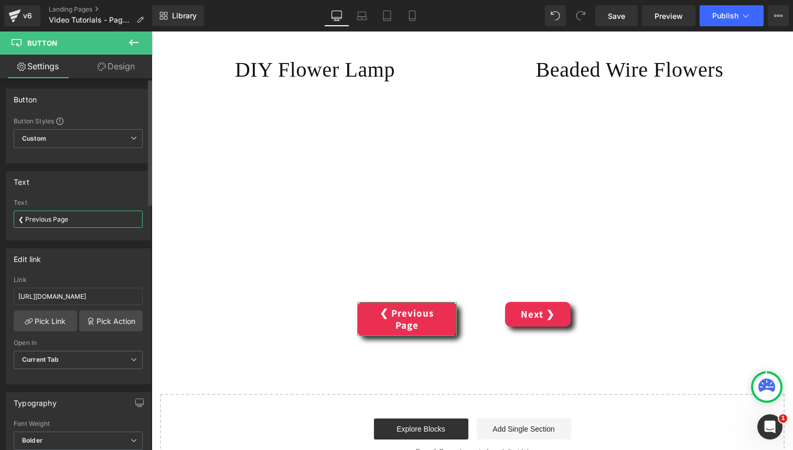
click at [35, 218] on input "❮ Previous Page" at bounding box center [78, 218] width 129 height 17
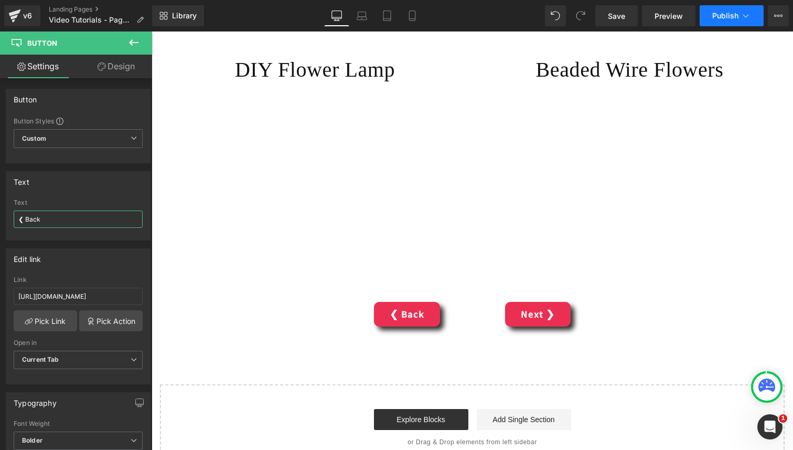
type input "❮ Back"
click at [727, 19] on span "Publish" at bounding box center [725, 16] width 26 height 8
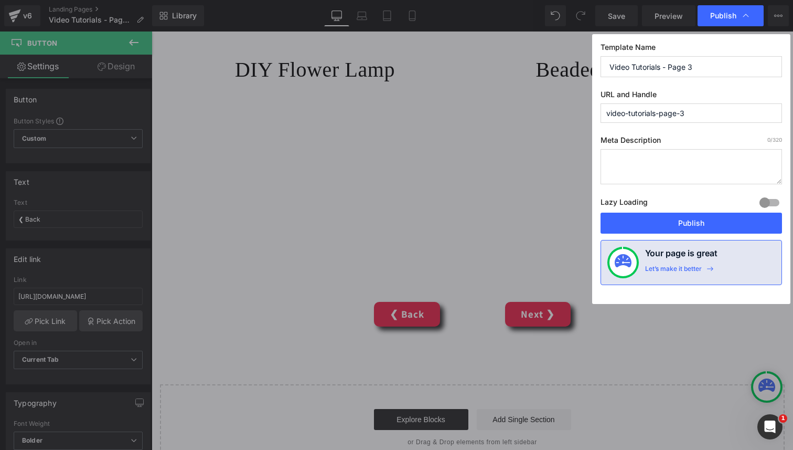
drag, startPoint x: 453, startPoint y: 297, endPoint x: 605, endPoint y: 328, distance: 154.9
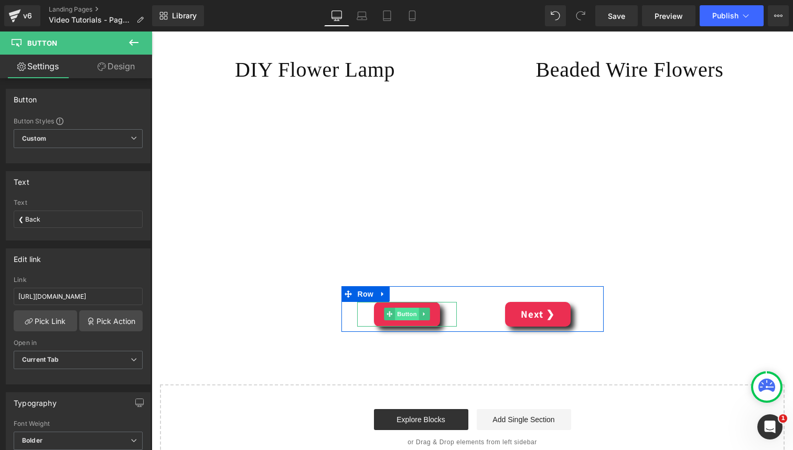
click at [403, 317] on span "Button" at bounding box center [407, 313] width 24 height 13
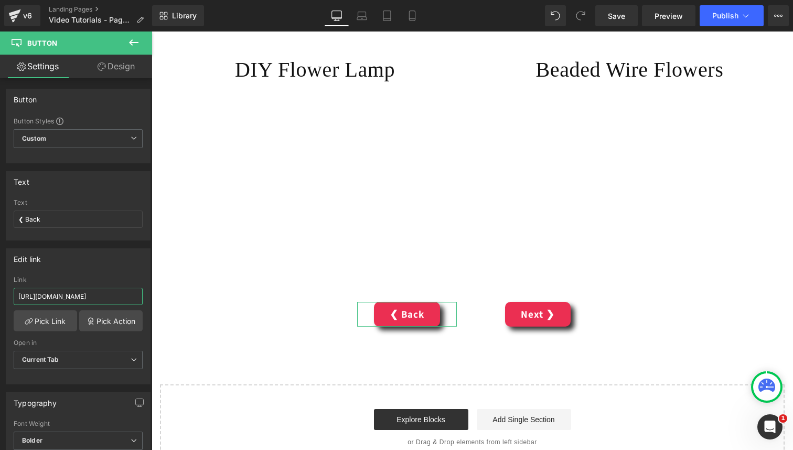
scroll to position [0, 42]
drag, startPoint x: 255, startPoint y: 329, endPoint x: 391, endPoint y: 299, distance: 139.4
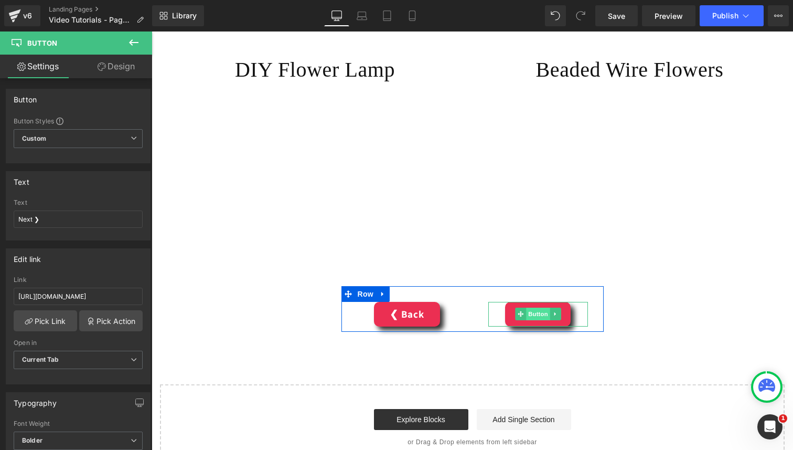
click at [531, 313] on span "Button" at bounding box center [538, 313] width 24 height 13
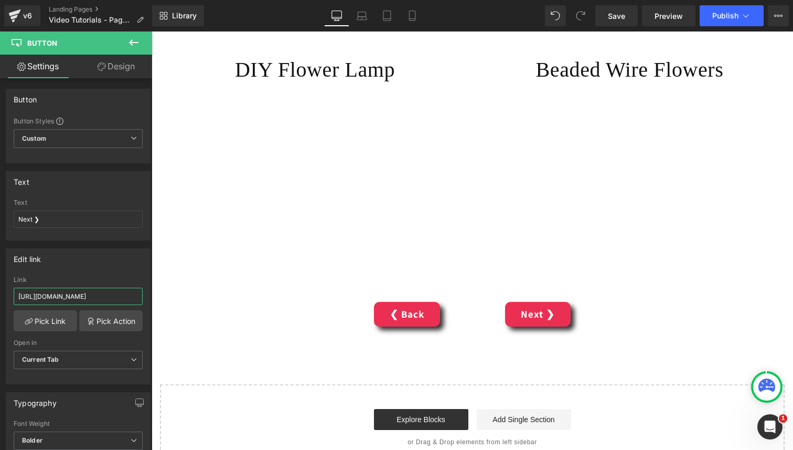
drag, startPoint x: 252, startPoint y: 330, endPoint x: 208, endPoint y: 300, distance: 53.7
click at [738, 16] on span "Publish" at bounding box center [725, 16] width 26 height 8
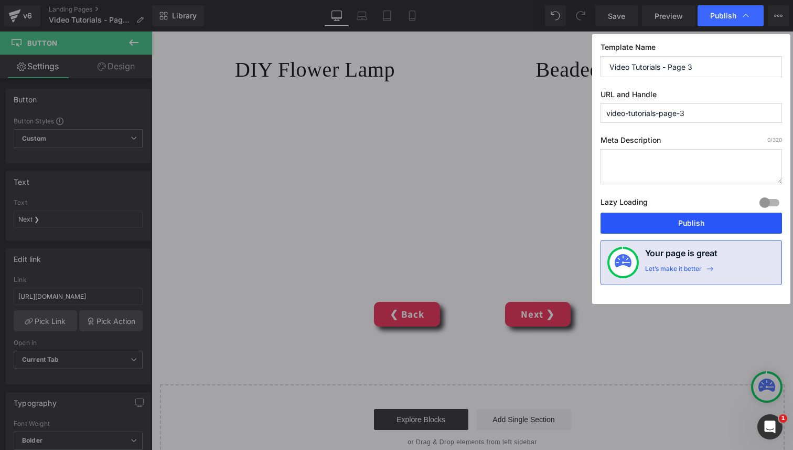
click at [709, 220] on button "Publish" at bounding box center [692, 222] width 182 height 21
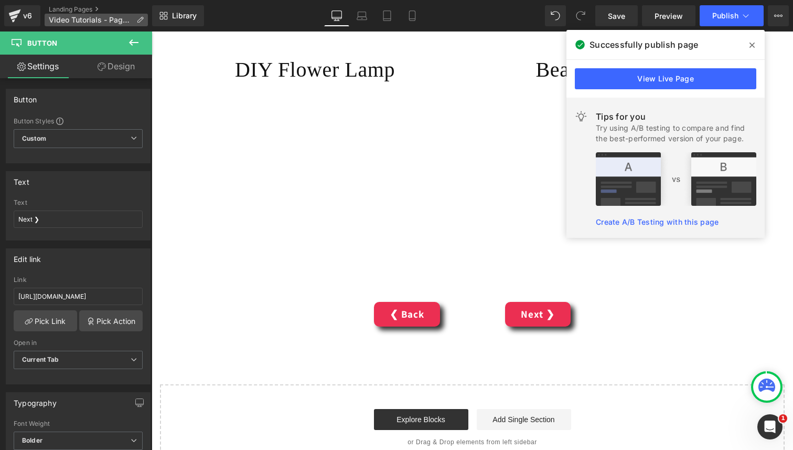
click at [144, 18] on p "Video Tutorials - Page 3" at bounding box center [96, 20] width 103 height 13
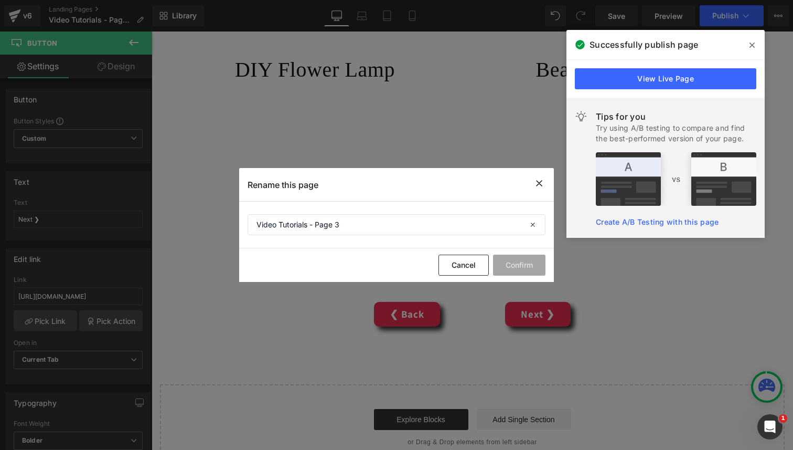
drag, startPoint x: 538, startPoint y: 179, endPoint x: 387, endPoint y: 148, distance: 154.9
click at [538, 179] on icon at bounding box center [539, 183] width 13 height 13
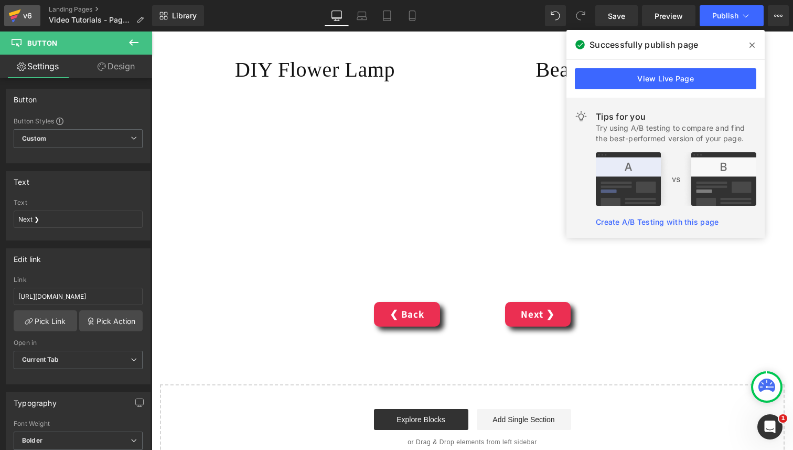
click at [25, 14] on div "v6" at bounding box center [27, 16] width 13 height 14
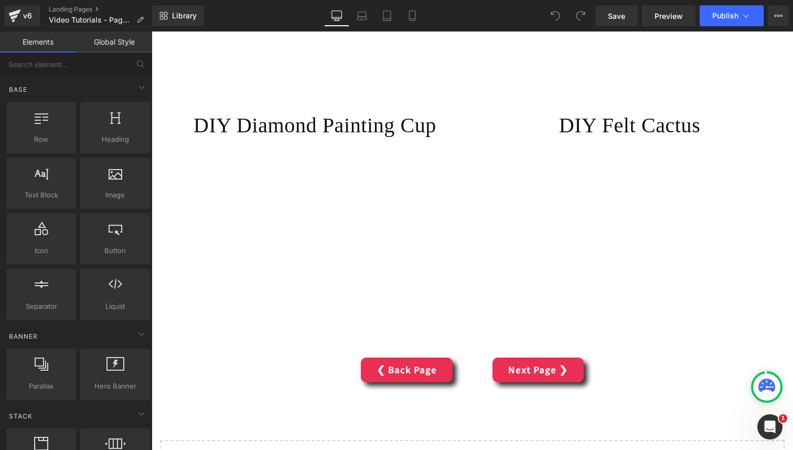
scroll to position [960, 0]
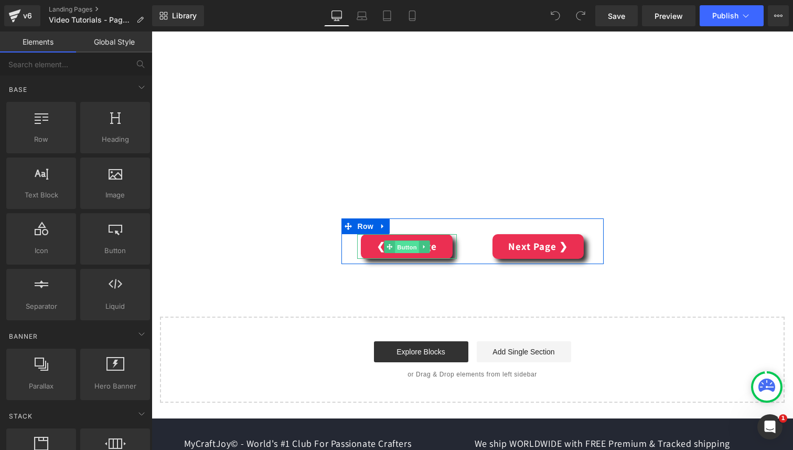
click at [410, 247] on span "Button" at bounding box center [407, 246] width 24 height 13
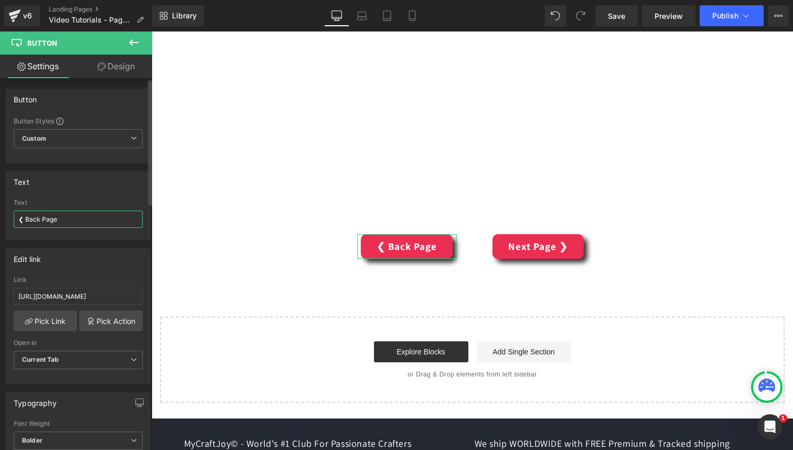
click at [78, 221] on input "❮ Back Page" at bounding box center [78, 218] width 129 height 17
click at [79, 221] on input "❮ Back Page" at bounding box center [78, 218] width 129 height 17
click at [32, 222] on input "❮ Back Page" at bounding box center [78, 218] width 129 height 17
click at [29, 218] on input "❮ Back Page" at bounding box center [78, 218] width 129 height 17
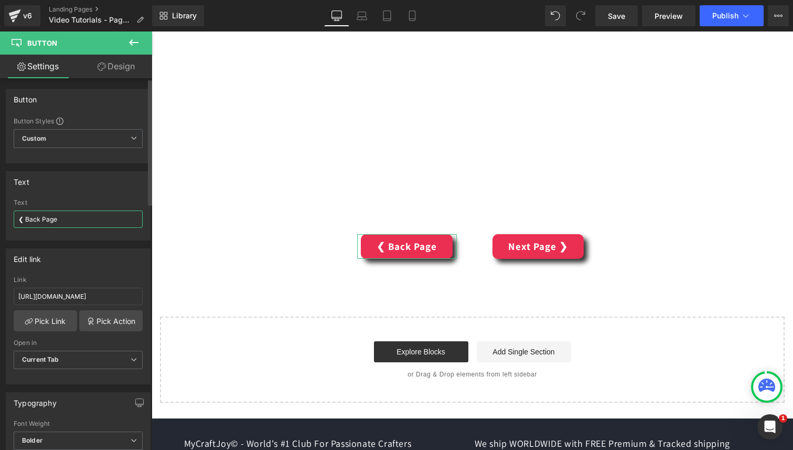
click at [43, 217] on input "❮ Back Page" at bounding box center [78, 218] width 129 height 17
type input "❮ Back"
click at [120, 300] on input "https://mycraftjoy.com/pages/copy-of-mycraftclub-video-tutorials-page-3?_ab=0&k…" at bounding box center [78, 295] width 129 height 17
click at [119, 300] on input "https://mycraftjoy.com/pages/copy-of-mycraftclub-video-tutorials-page-3?_ab=0&k…" at bounding box center [78, 295] width 129 height 17
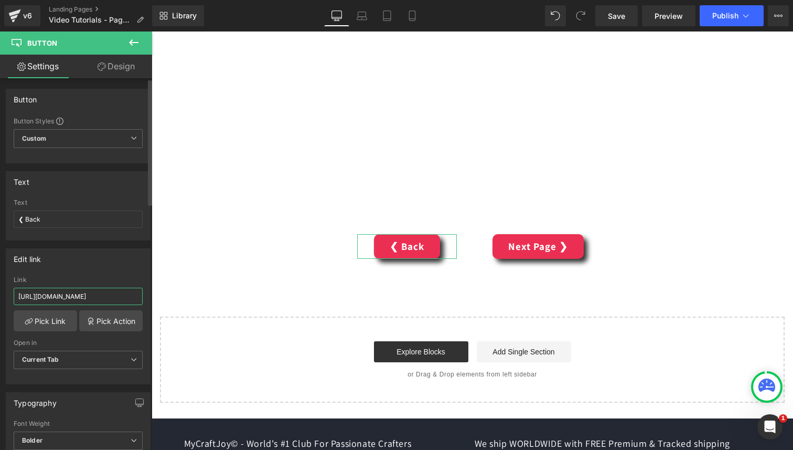
click at [119, 300] on input "https://mycraftjoy.com/pages/copy-of-mycraftclub-video-tutorials-page-3?_ab=0&k…" at bounding box center [78, 295] width 129 height 17
click at [141, 18] on icon at bounding box center [139, 19] width 7 height 7
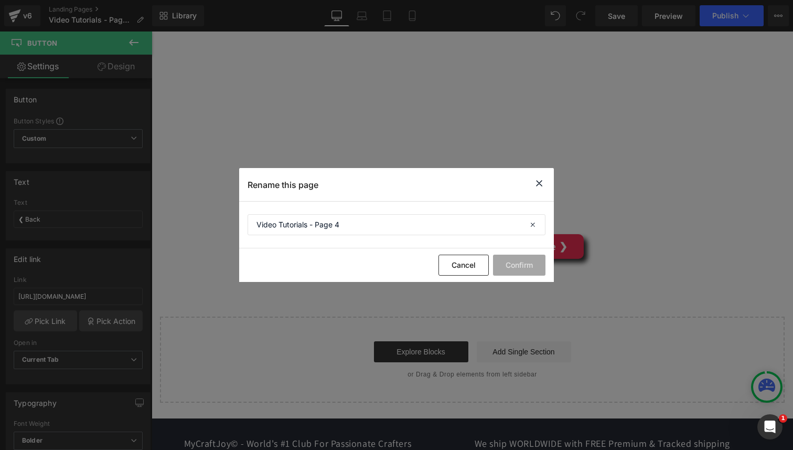
click at [537, 184] on icon at bounding box center [539, 183] width 13 height 13
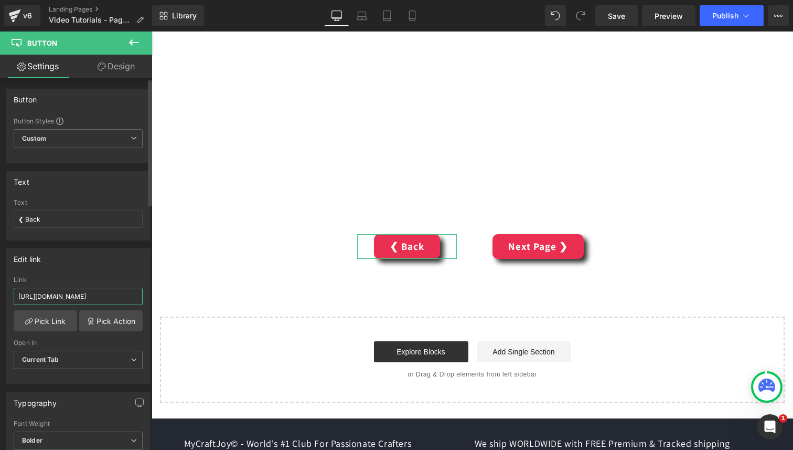
click at [122, 300] on input "https://mycraftjoy.com/pages/copy-of-mycraftclub-video-tutorials-page-3?_ab=0&k…" at bounding box center [78, 295] width 129 height 17
paste input "video-tutorials-page-1"
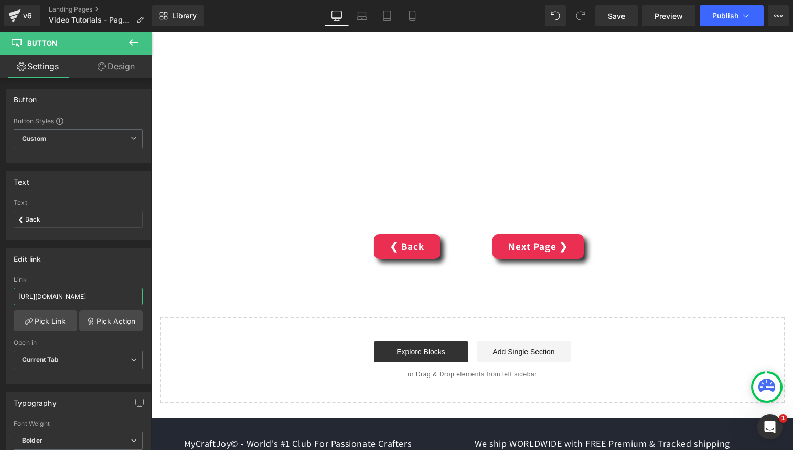
type input "[URL][DOMAIN_NAME]"
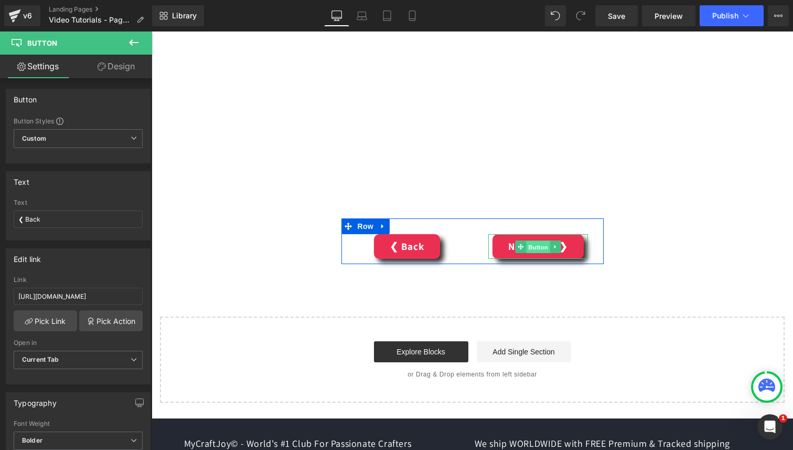
click at [538, 246] on span "Button" at bounding box center [538, 246] width 24 height 13
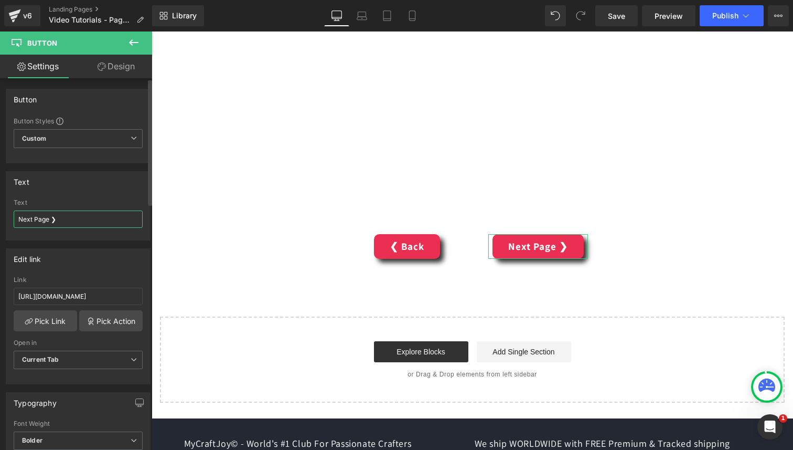
click at [41, 219] on input "Next Page ❯" at bounding box center [78, 218] width 129 height 17
type input "Next ❯"
click at [105, 298] on input "https://mycraftjoy.com/pages/mycraftclub-video-tutorials-page-5?_ab=0&key=17198…" at bounding box center [78, 295] width 129 height 17
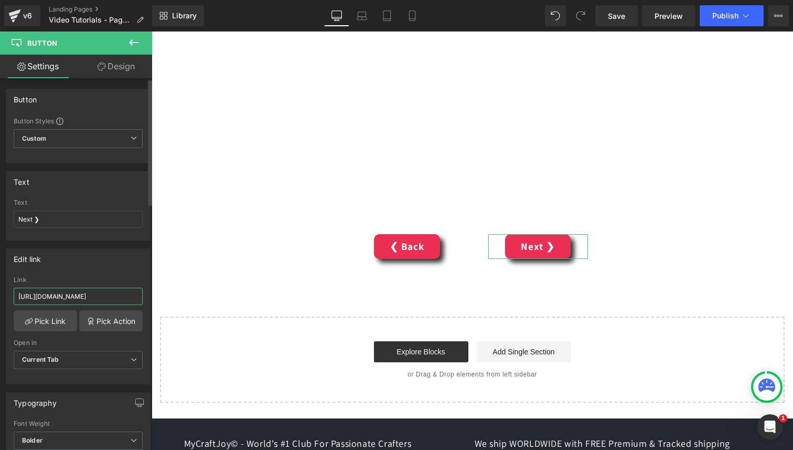
click at [105, 298] on input "https://mycraftjoy.com/pages/mycraftclub-video-tutorials-page-5?_ab=0&key=17198…" at bounding box center [78, 295] width 129 height 17
paste input "video-tutorials-page-1"
type input "https://mycraftjoy.com/pages/video-tutorials-page-5"
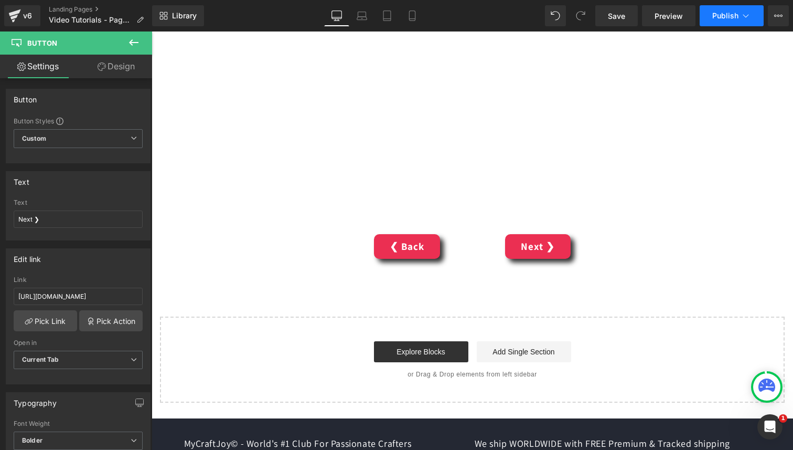
click at [750, 19] on icon at bounding box center [746, 15] width 10 height 10
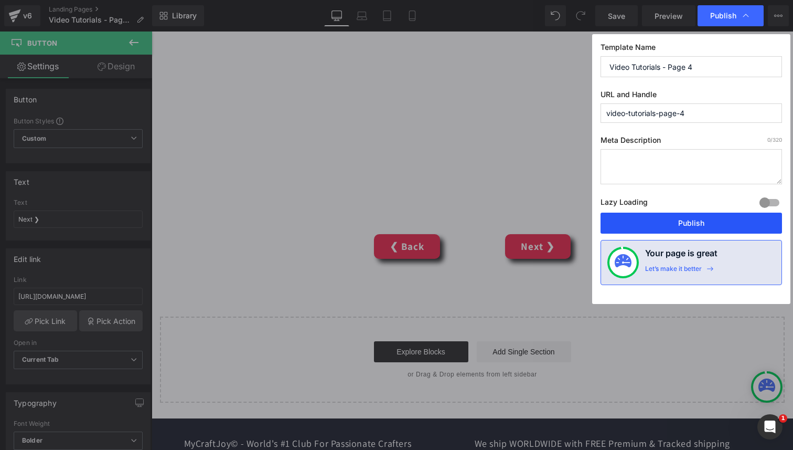
click at [721, 219] on button "Publish" at bounding box center [692, 222] width 182 height 21
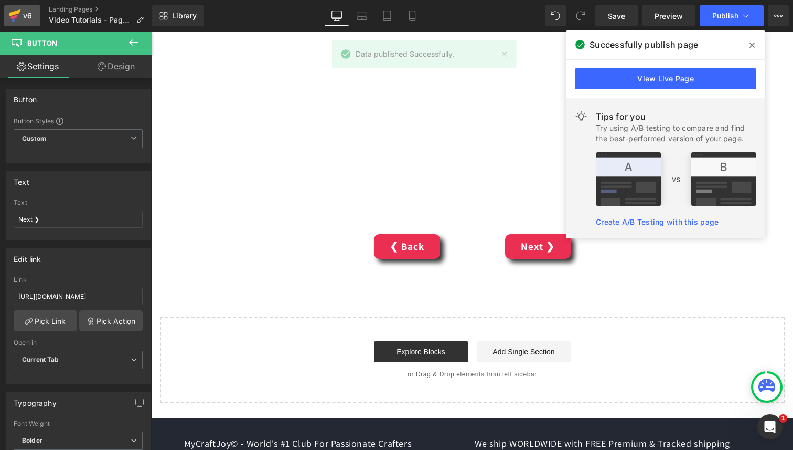
click at [23, 17] on div "v6" at bounding box center [27, 16] width 13 height 14
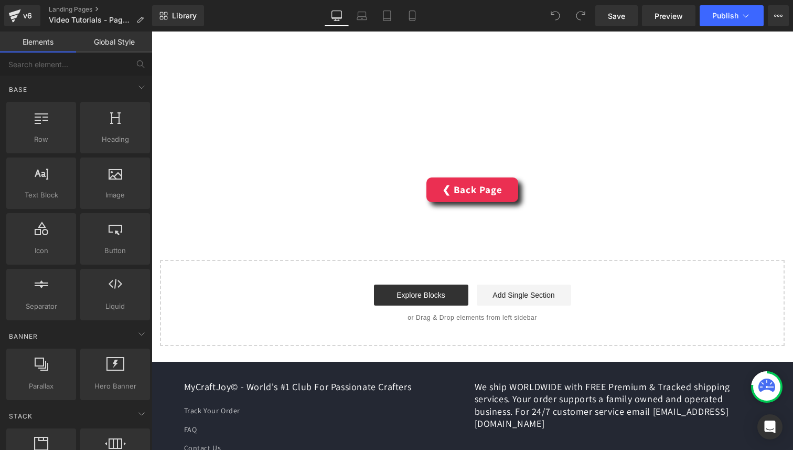
scroll to position [972, 0]
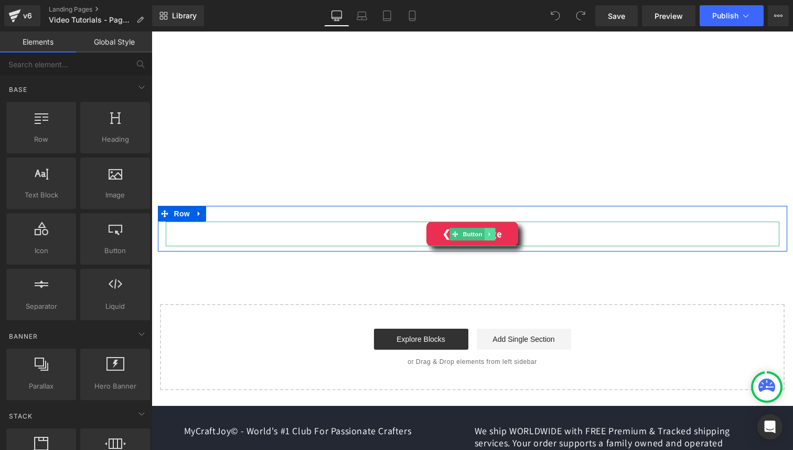
click at [485, 237] on link at bounding box center [489, 234] width 11 height 13
click at [453, 238] on link "Button" at bounding box center [467, 234] width 35 height 13
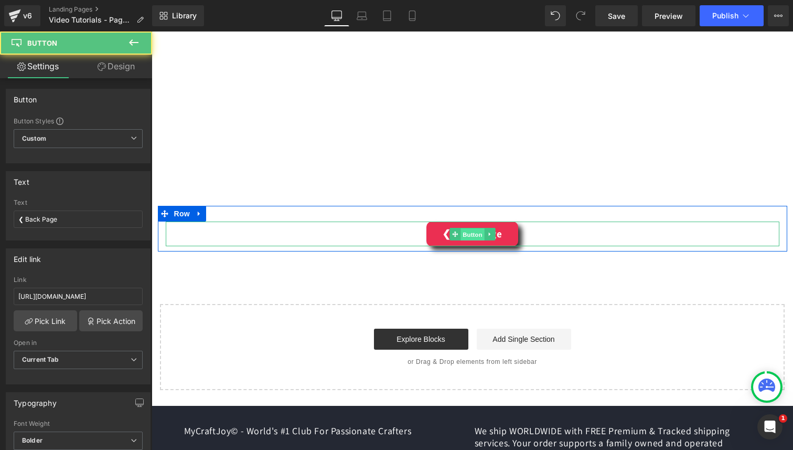
click at [470, 237] on span "Button" at bounding box center [473, 234] width 24 height 13
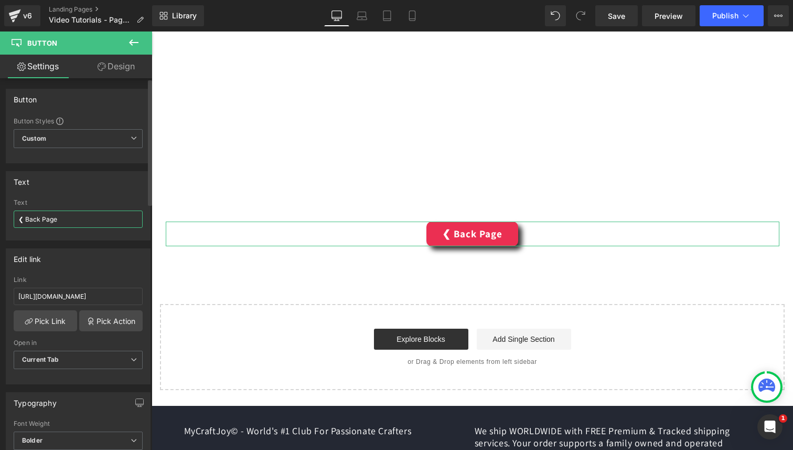
click at [52, 221] on input "❮ Back Page" at bounding box center [78, 218] width 129 height 17
type input "❮ Back"
click at [100, 292] on input "https://mycraftjoy.com/pages/mycraftclub-video-tutorials-page-4?_ab=0&key=17198…" at bounding box center [78, 295] width 129 height 17
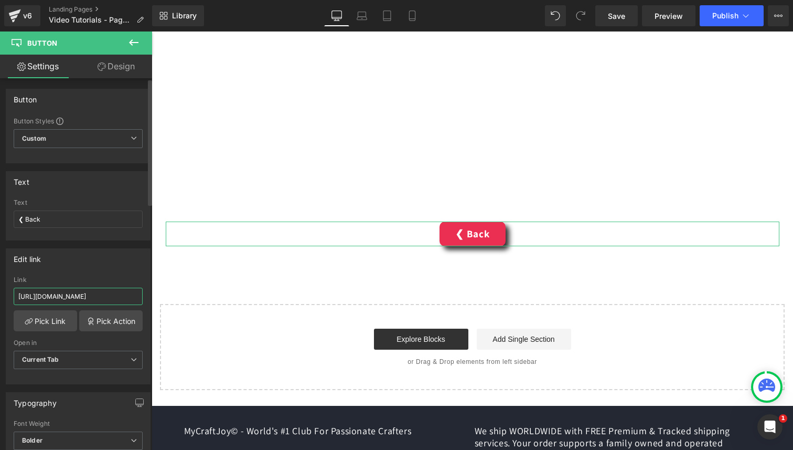
click at [100, 292] on input "https://mycraftjoy.com/pages/mycraftclub-video-tutorials-page-4?_ab=0&key=17198…" at bounding box center [78, 295] width 129 height 17
paste input "video-tutorials-page-1"
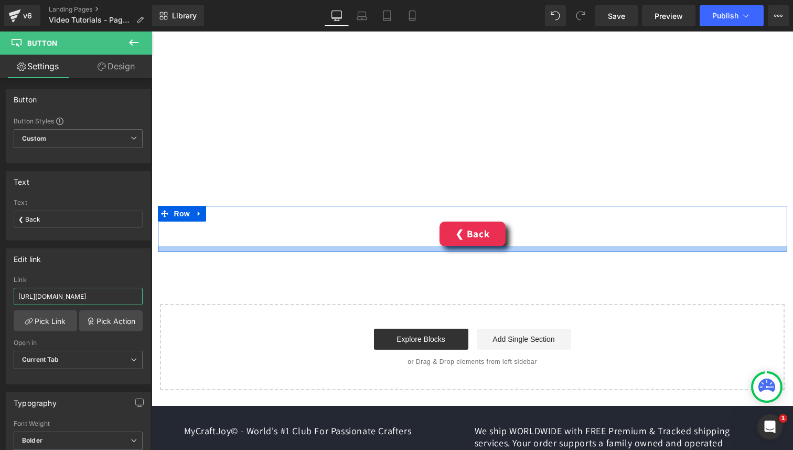
scroll to position [0, 42]
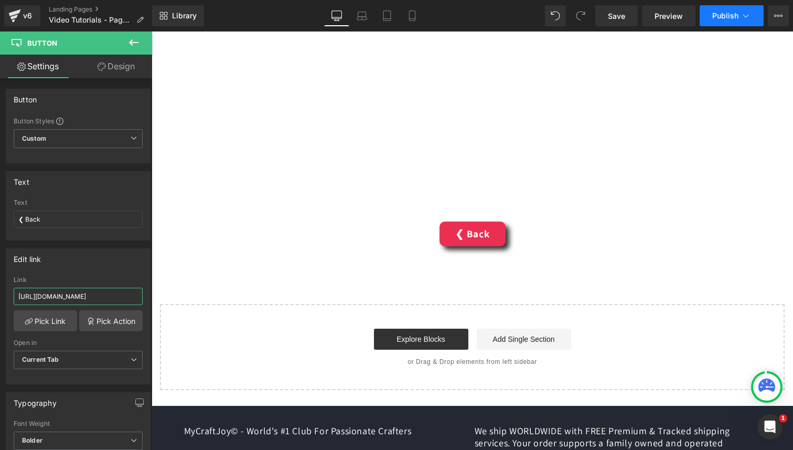
type input "https://mycraftjoy.com/pages/video-tutorials-page-4"
click at [738, 18] on span "Publish" at bounding box center [725, 16] width 26 height 8
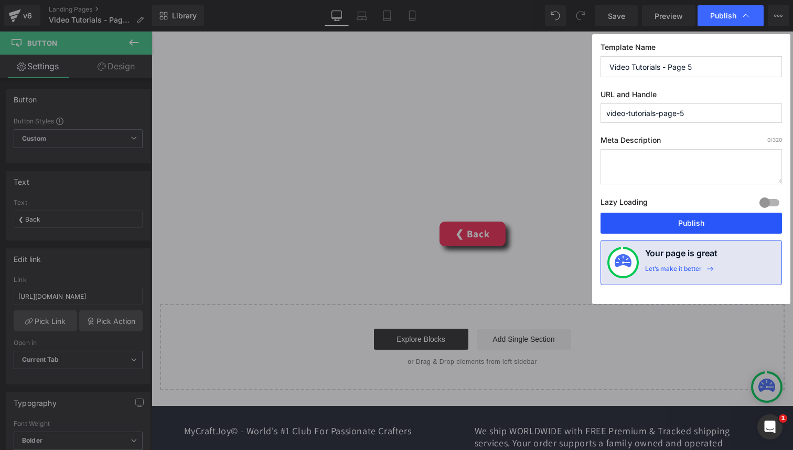
click at [725, 219] on button "Publish" at bounding box center [692, 222] width 182 height 21
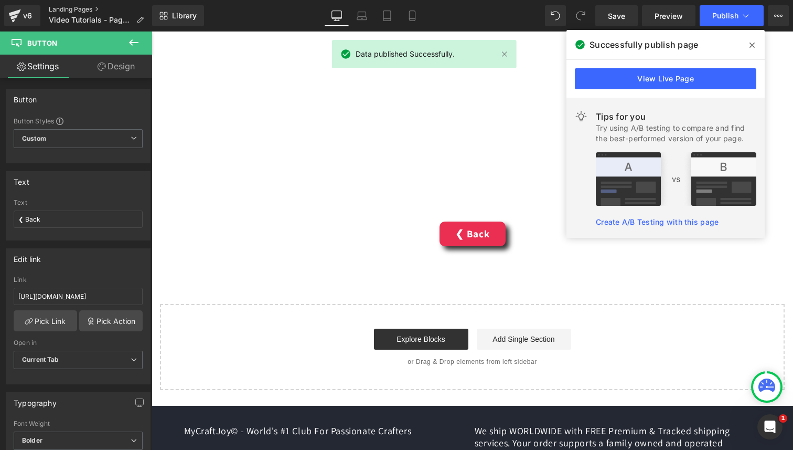
click at [56, 5] on link "Landing Pages" at bounding box center [100, 9] width 103 height 8
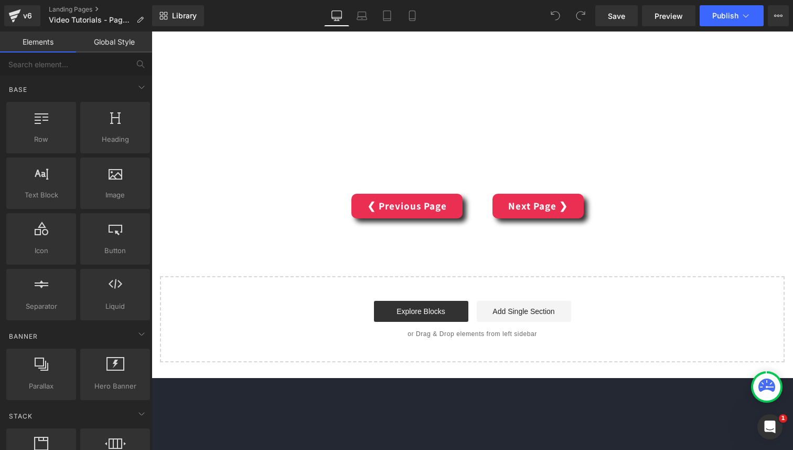
scroll to position [2152, 0]
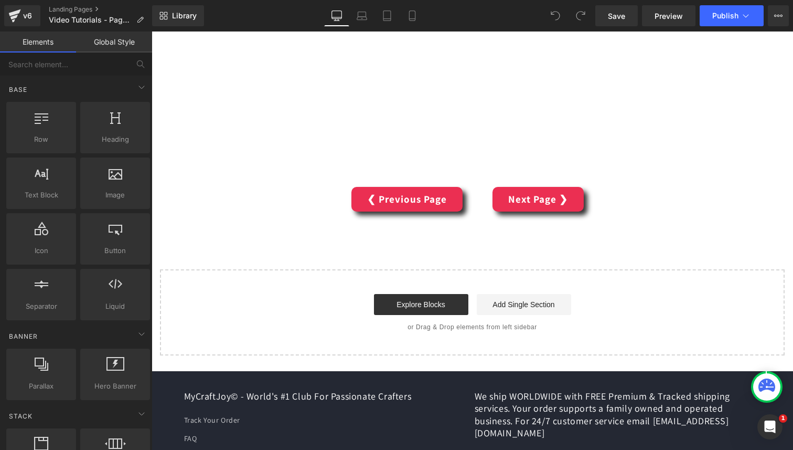
click at [413, 203] on div "❮ Previous Page Button" at bounding box center [406, 199] width 115 height 25
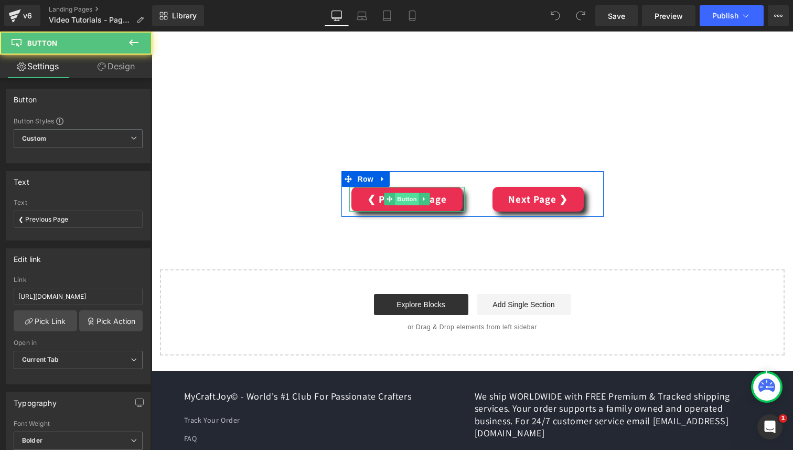
click at [408, 200] on span "Button" at bounding box center [407, 199] width 24 height 13
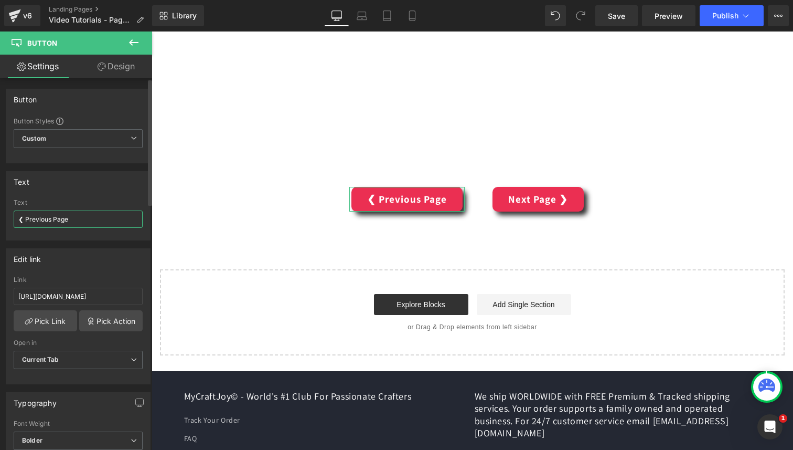
drag, startPoint x: 34, startPoint y: 221, endPoint x: 94, endPoint y: 221, distance: 60.3
click at [93, 221] on input "❮ Previous Page" at bounding box center [78, 218] width 129 height 17
type input "❮ Back"
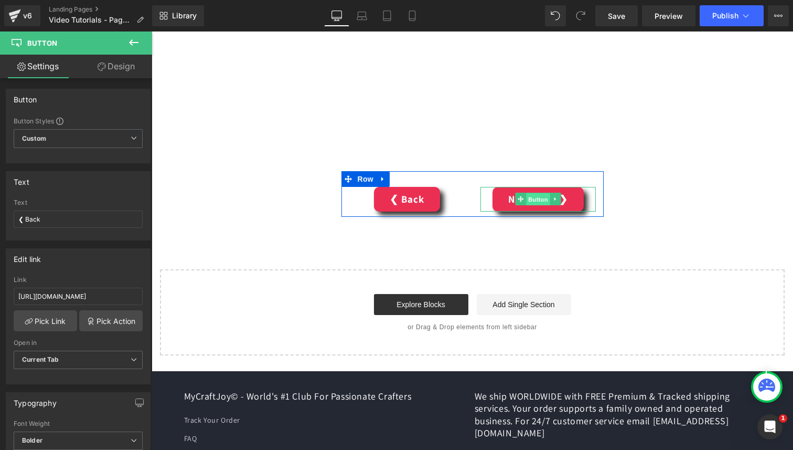
click at [544, 200] on span "Button" at bounding box center [538, 199] width 24 height 13
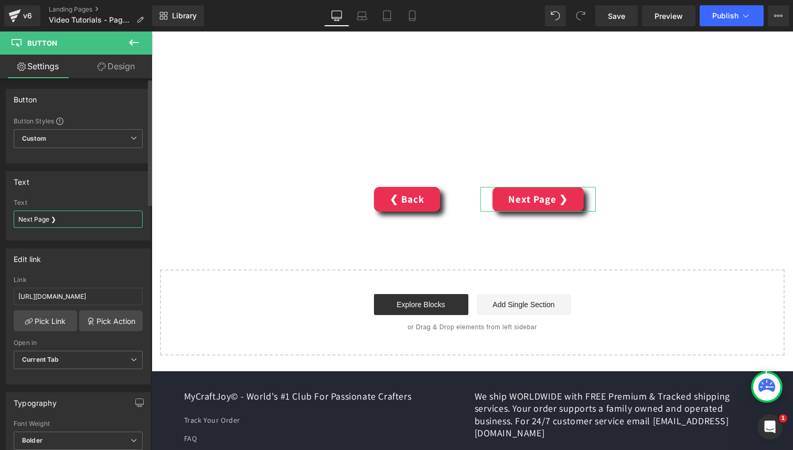
click at [37, 217] on input "Next Page ❯" at bounding box center [78, 218] width 129 height 17
click at [38, 217] on input "Next Page ❯" at bounding box center [78, 218] width 129 height 17
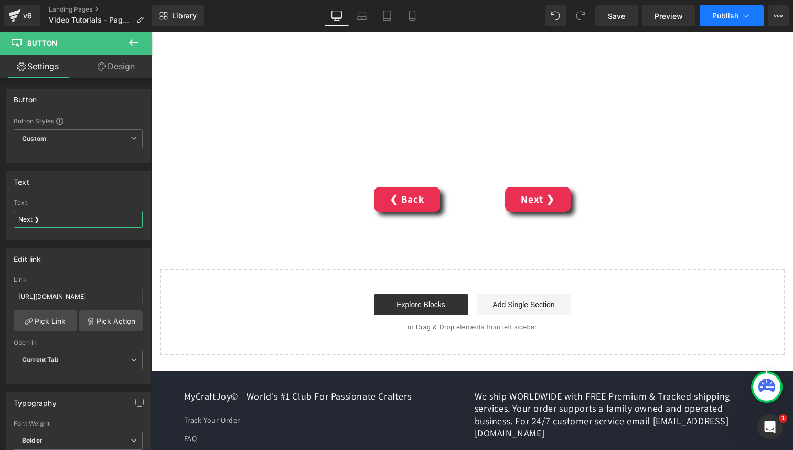
type input "Next ❯"
click at [715, 10] on button "Publish" at bounding box center [732, 15] width 64 height 21
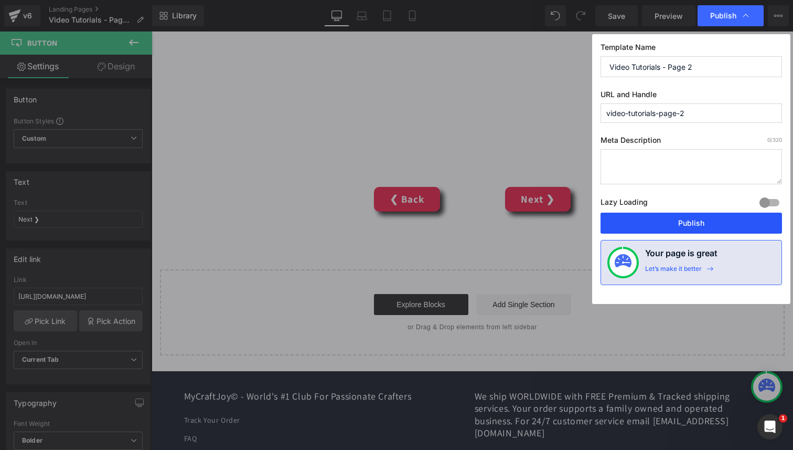
drag, startPoint x: 539, startPoint y: 189, endPoint x: 690, endPoint y: 221, distance: 154.9
click at [690, 221] on button "Publish" at bounding box center [692, 222] width 182 height 21
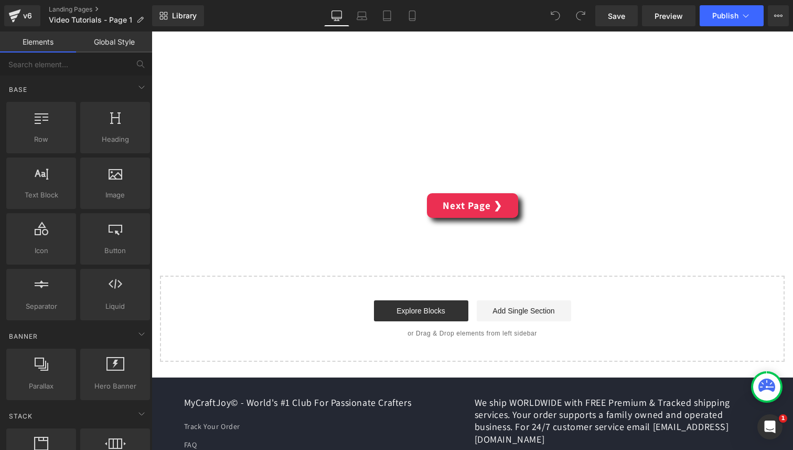
scroll to position [4177, 0]
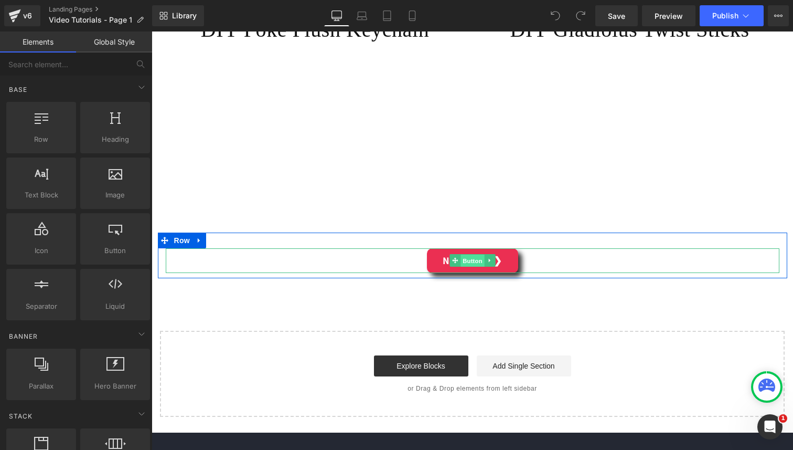
drag, startPoint x: 477, startPoint y: 259, endPoint x: 464, endPoint y: 262, distance: 13.5
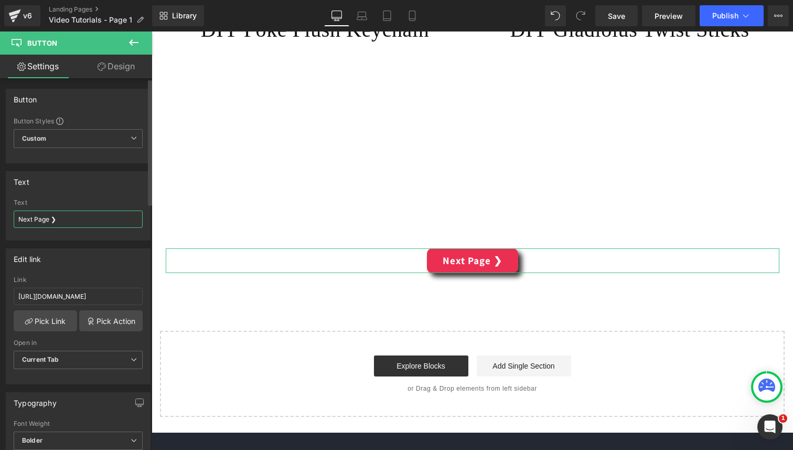
click at [44, 221] on input "Next Page ❯" at bounding box center [78, 218] width 129 height 17
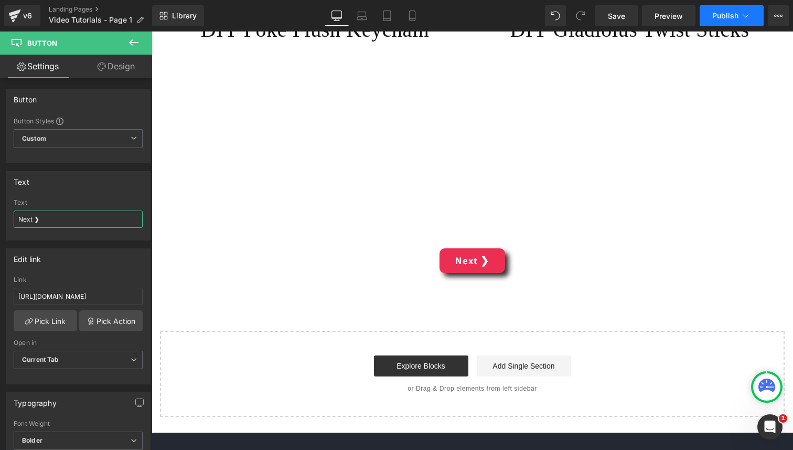
type input "Next ❯"
click at [739, 13] on button "Publish" at bounding box center [732, 15] width 64 height 21
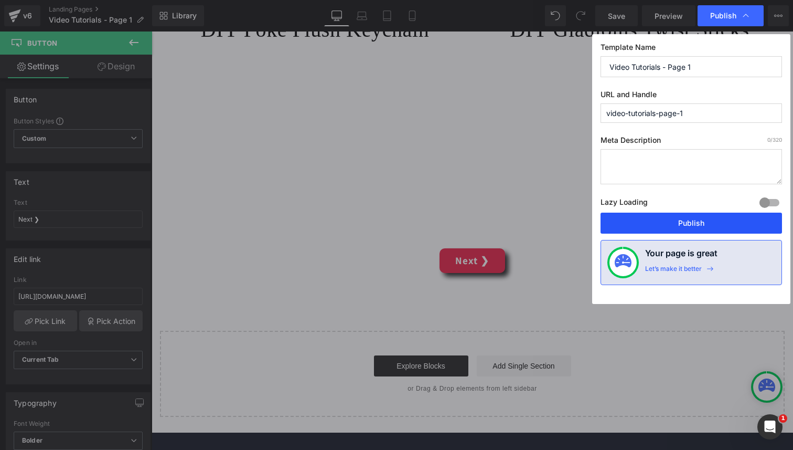
click at [685, 227] on button "Publish" at bounding box center [692, 222] width 182 height 21
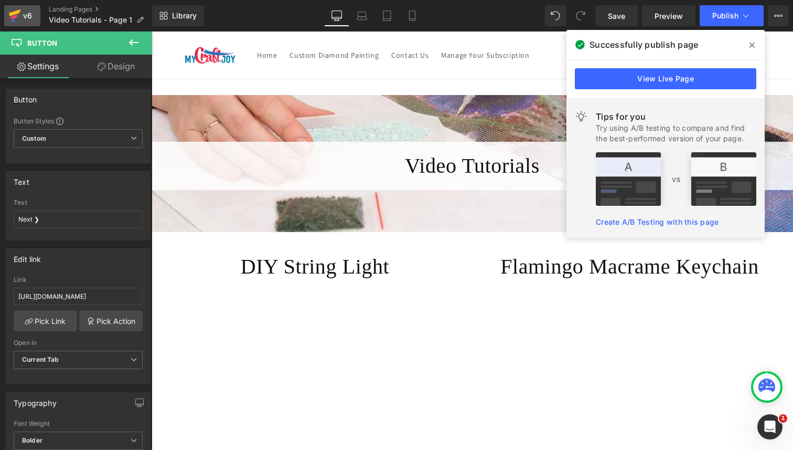
click at [29, 17] on div "v6" at bounding box center [27, 16] width 13 height 14
